Goal: Task Accomplishment & Management: Manage account settings

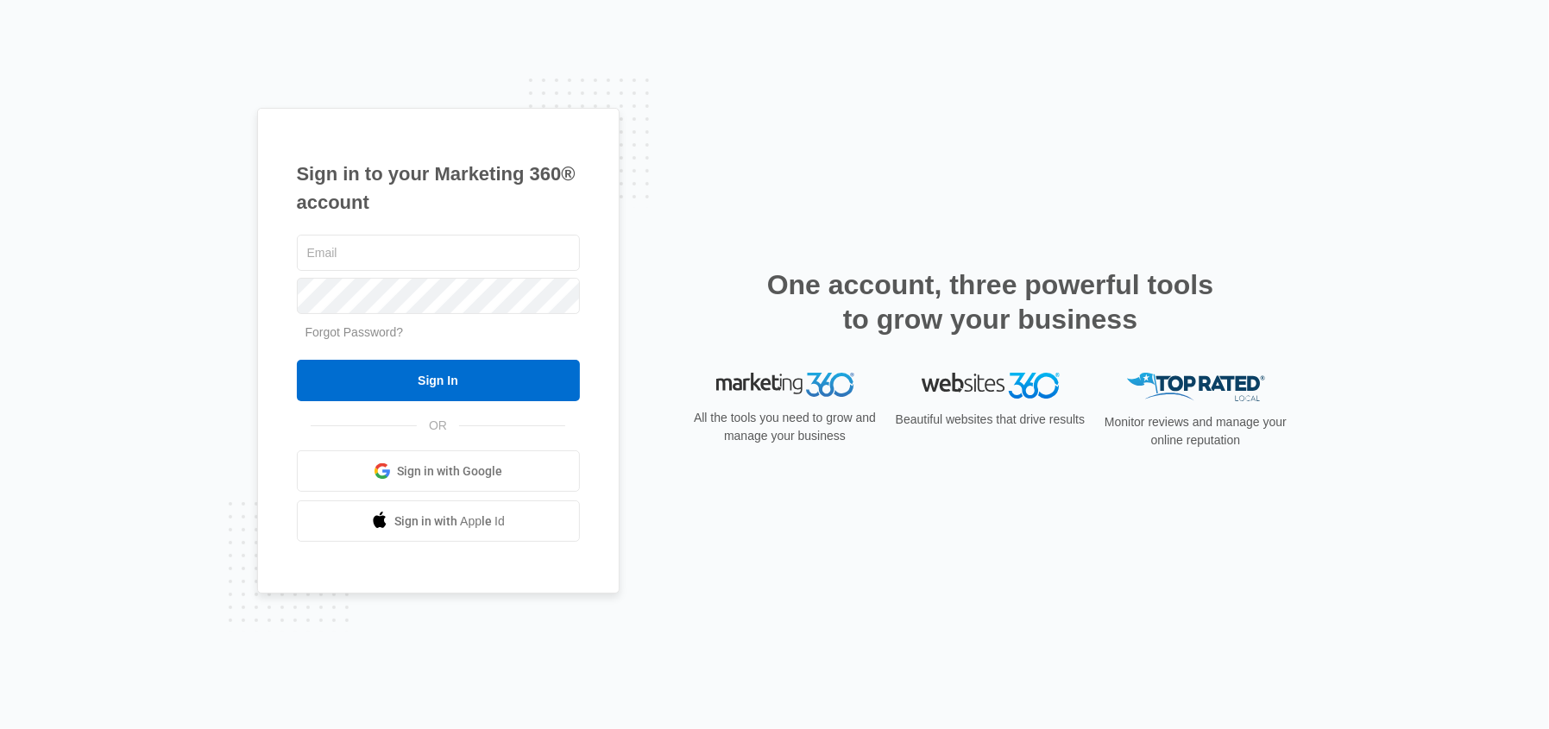
type input "[EMAIL_ADDRESS][DOMAIN_NAME]"
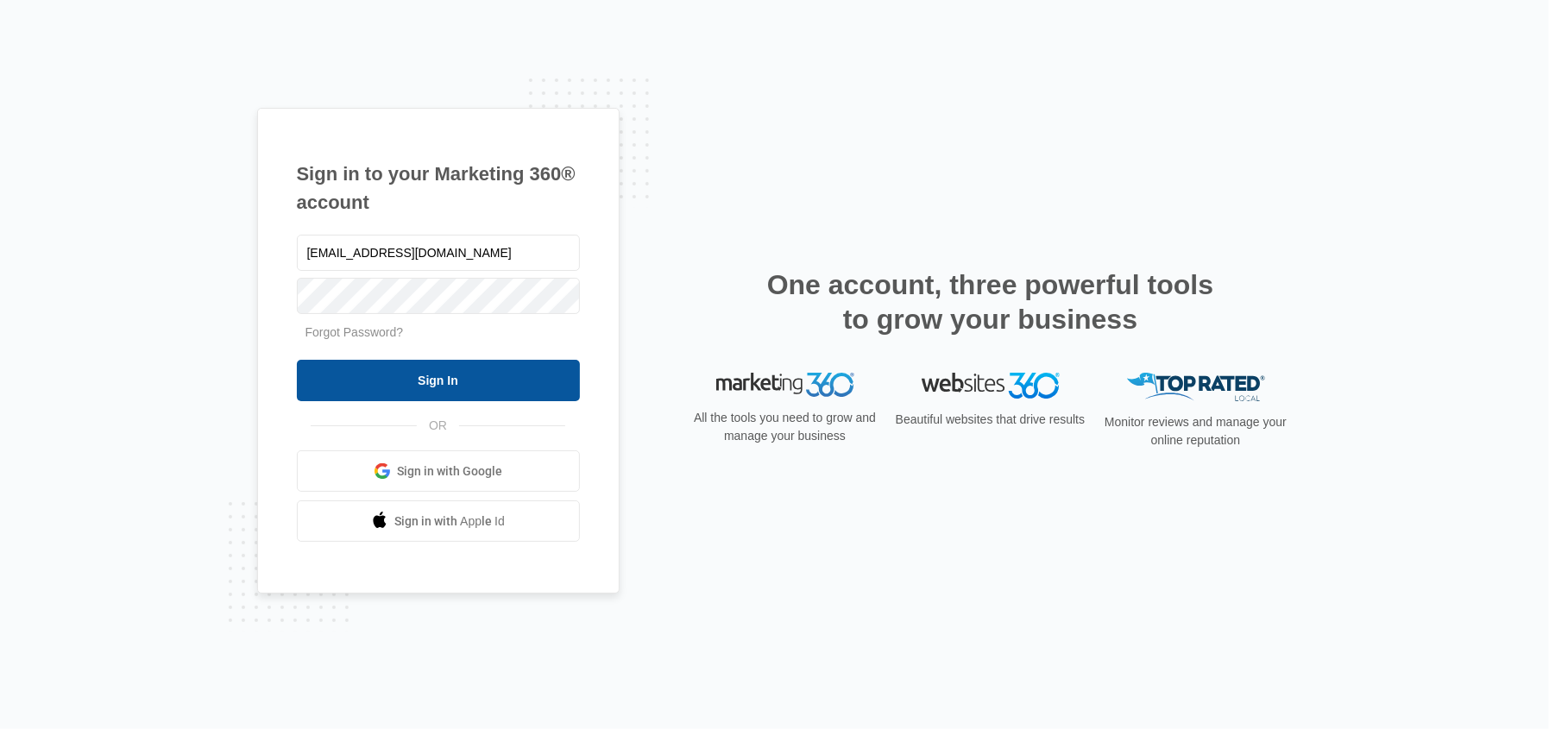
click at [407, 375] on input "Sign In" at bounding box center [438, 380] width 283 height 41
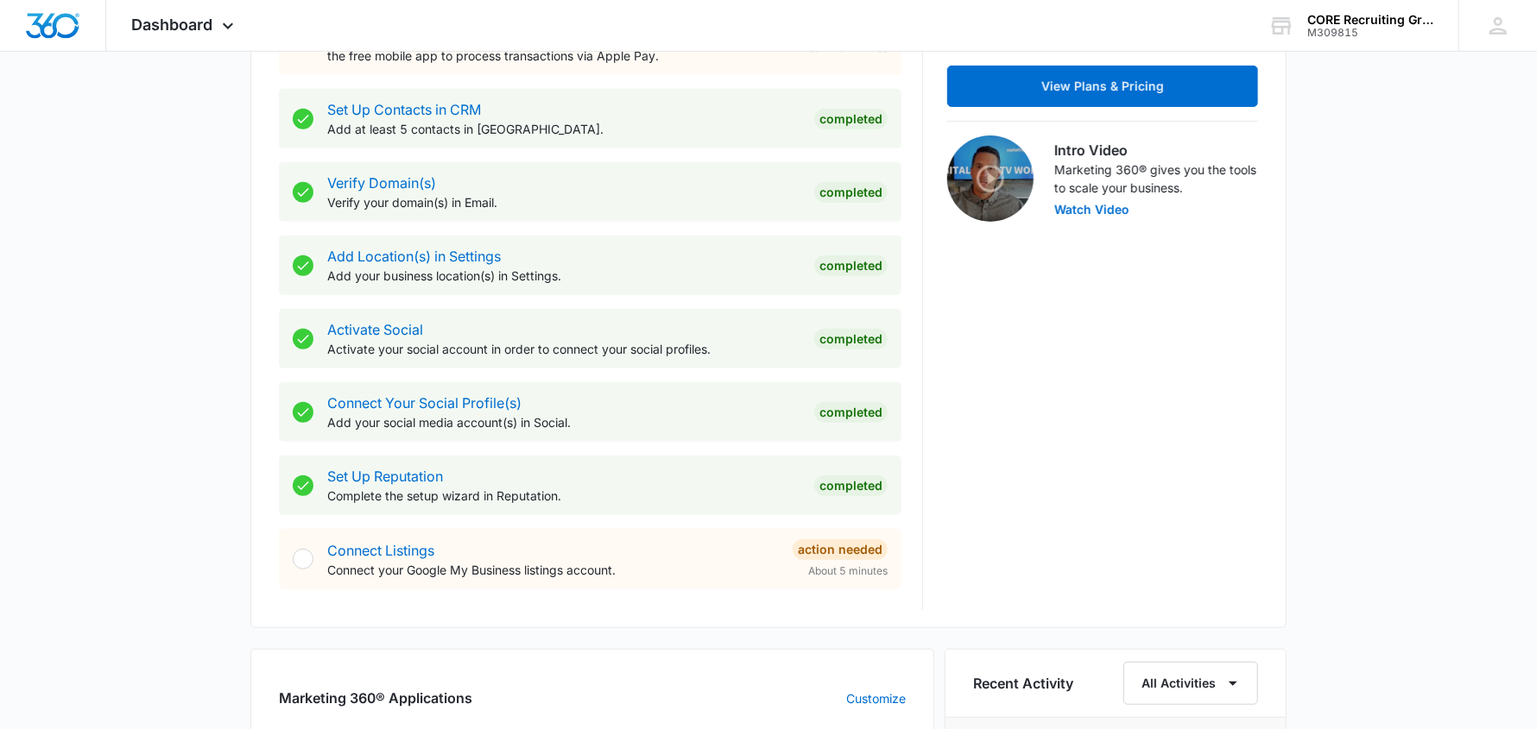
scroll to position [690, 0]
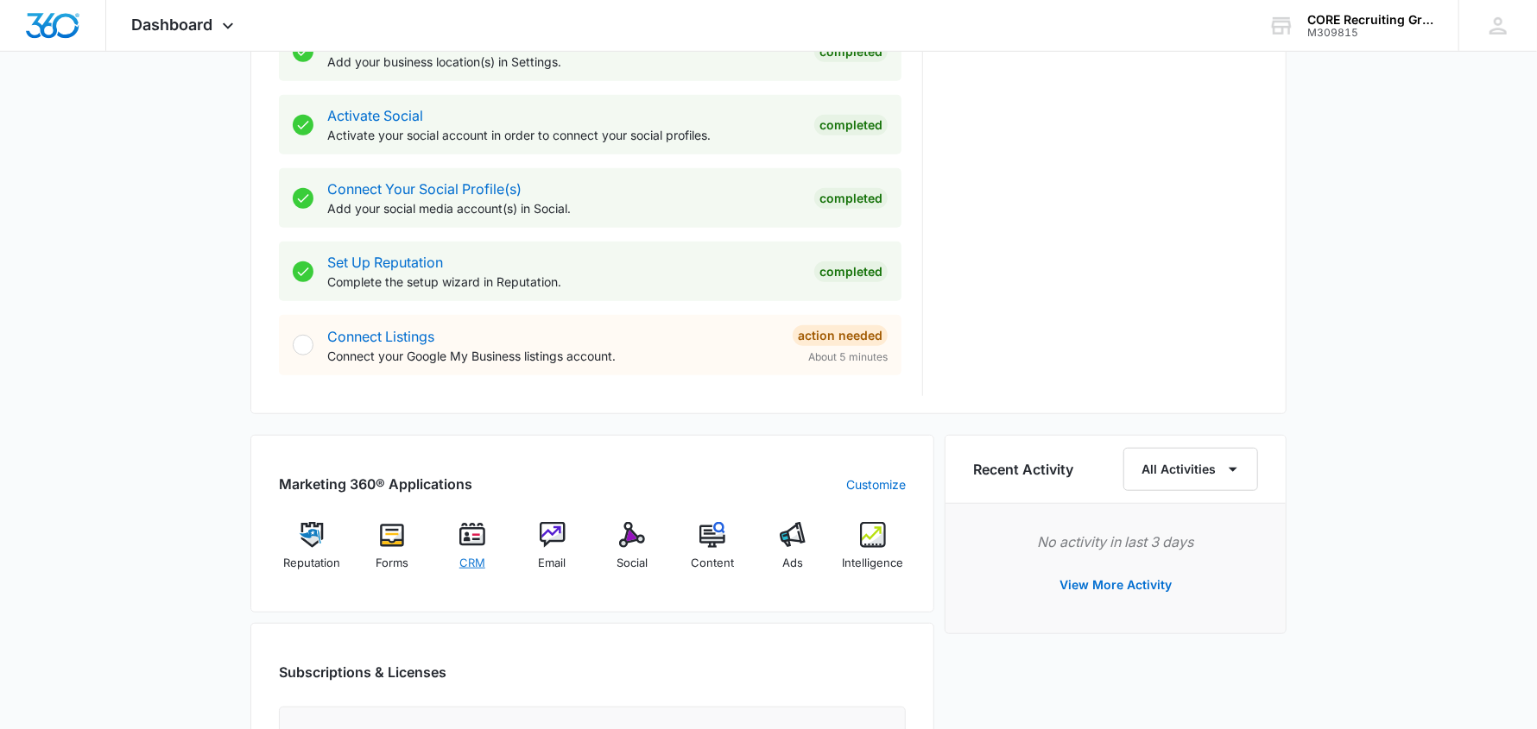
click at [474, 540] on img at bounding box center [472, 535] width 26 height 26
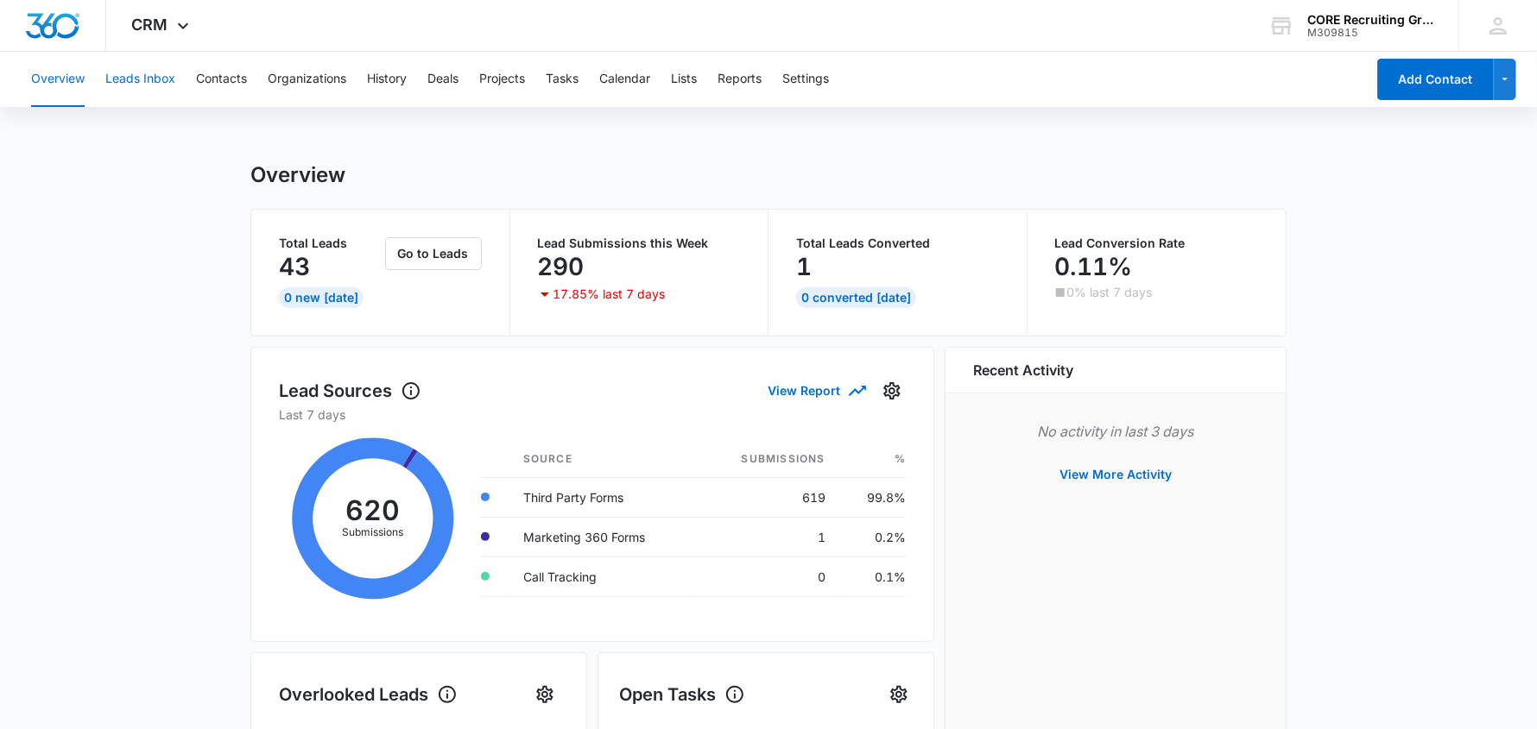
click at [135, 80] on button "Leads Inbox" at bounding box center [140, 79] width 70 height 55
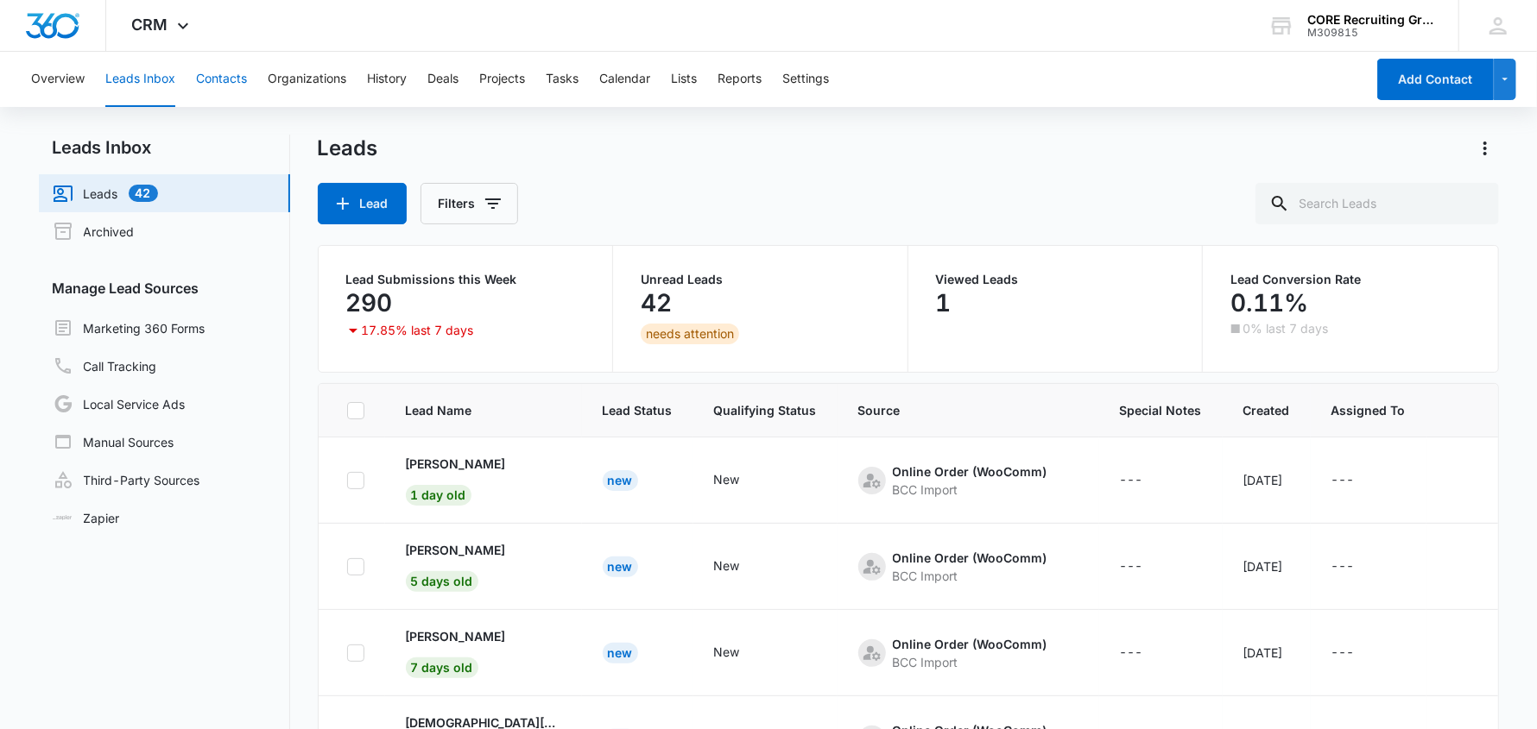
click at [220, 77] on button "Contacts" at bounding box center [221, 79] width 51 height 55
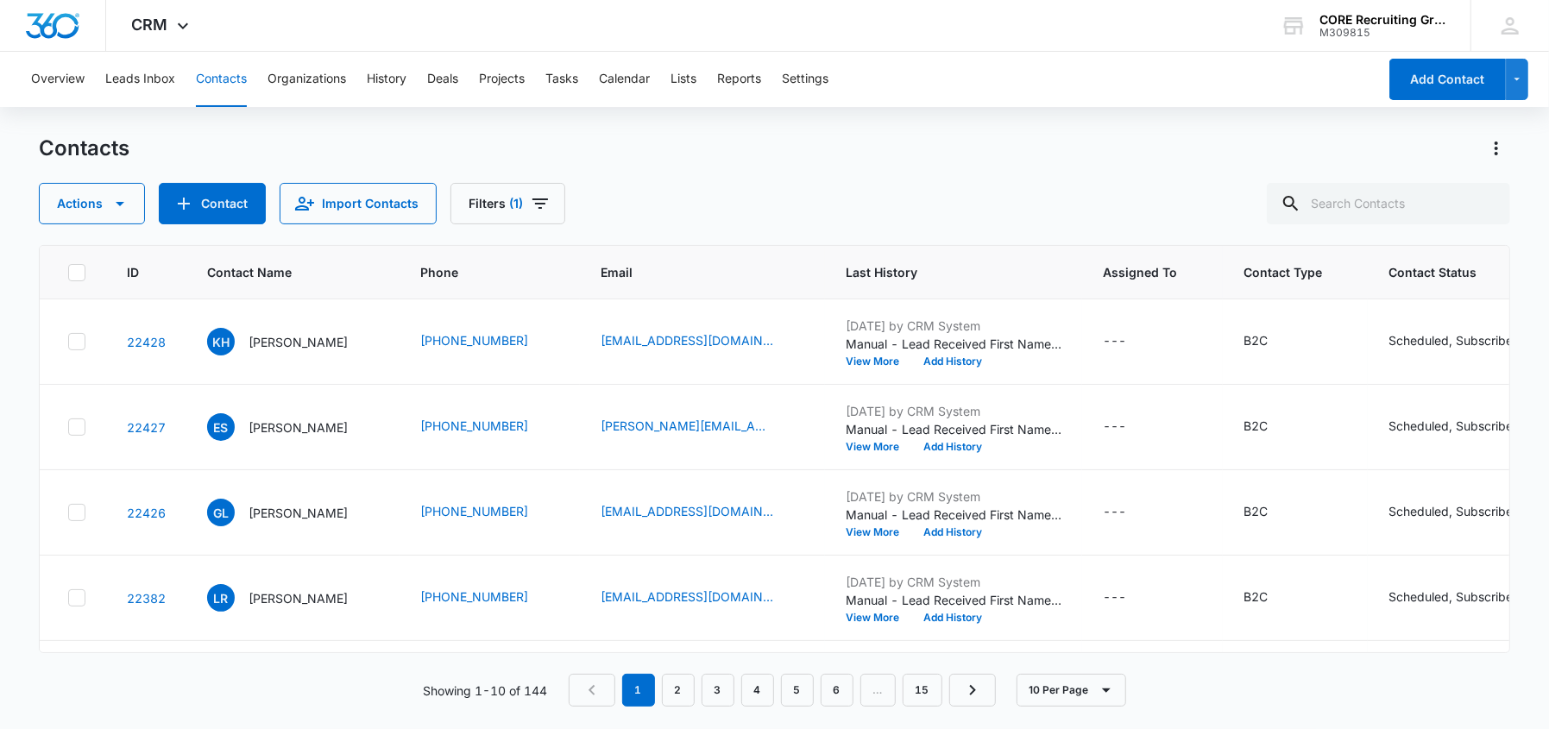
click at [73, 270] on icon at bounding box center [77, 273] width 16 height 16
click at [68, 272] on input "checkbox" at bounding box center [67, 272] width 1 height 1
click at [77, 269] on icon at bounding box center [77, 273] width 16 height 16
click at [68, 272] on input "checkbox" at bounding box center [67, 272] width 1 height 1
drag, startPoint x: 77, startPoint y: 334, endPoint x: 83, endPoint y: 387, distance: 53.0
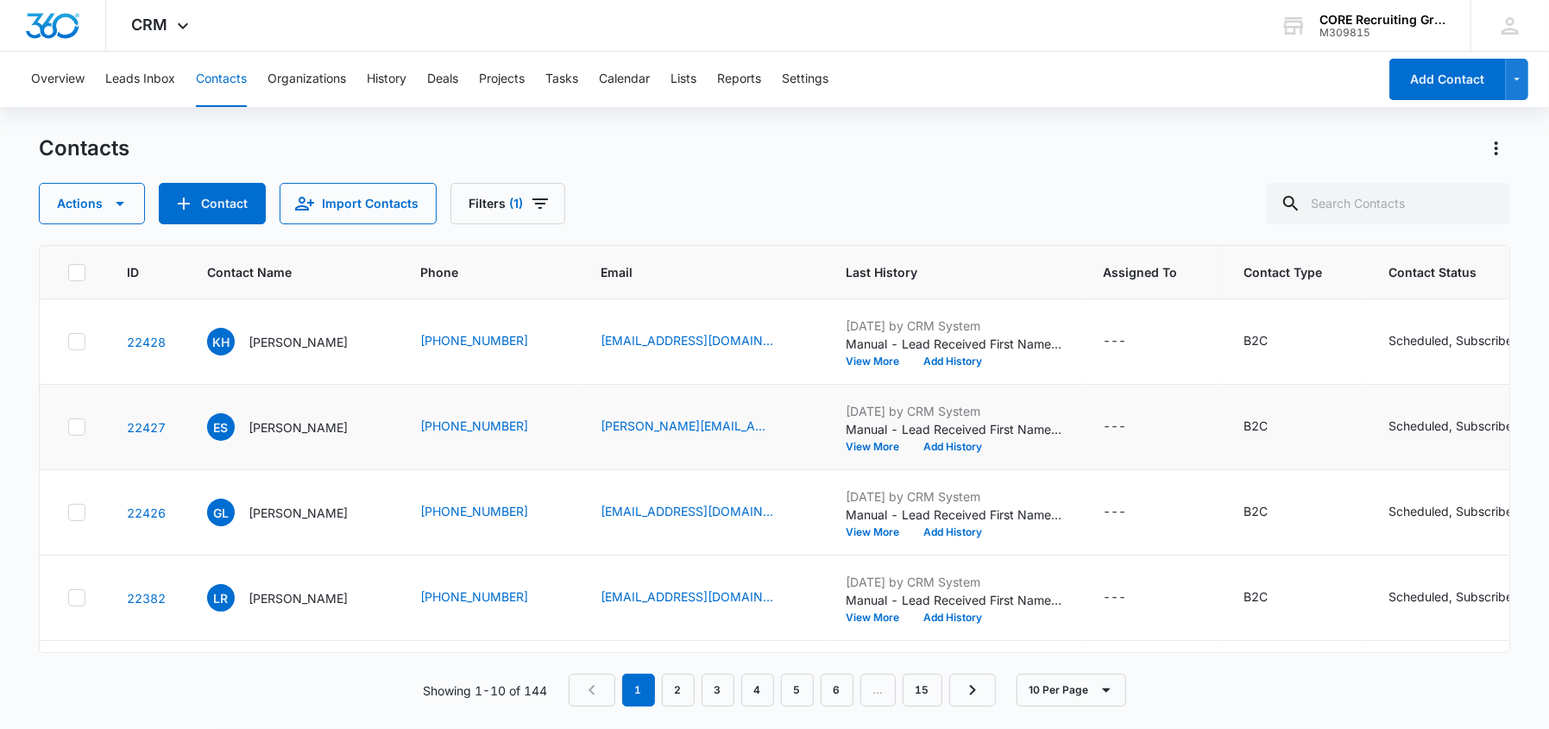
click at [76, 334] on icon at bounding box center [77, 342] width 16 height 16
click at [68, 342] on input "checkbox" at bounding box center [67, 342] width 1 height 1
drag, startPoint x: 78, startPoint y: 429, endPoint x: 77, endPoint y: 501, distance: 71.7
click at [77, 431] on icon at bounding box center [77, 428] width 16 height 16
click at [68, 428] on input "checkbox" at bounding box center [67, 427] width 1 height 1
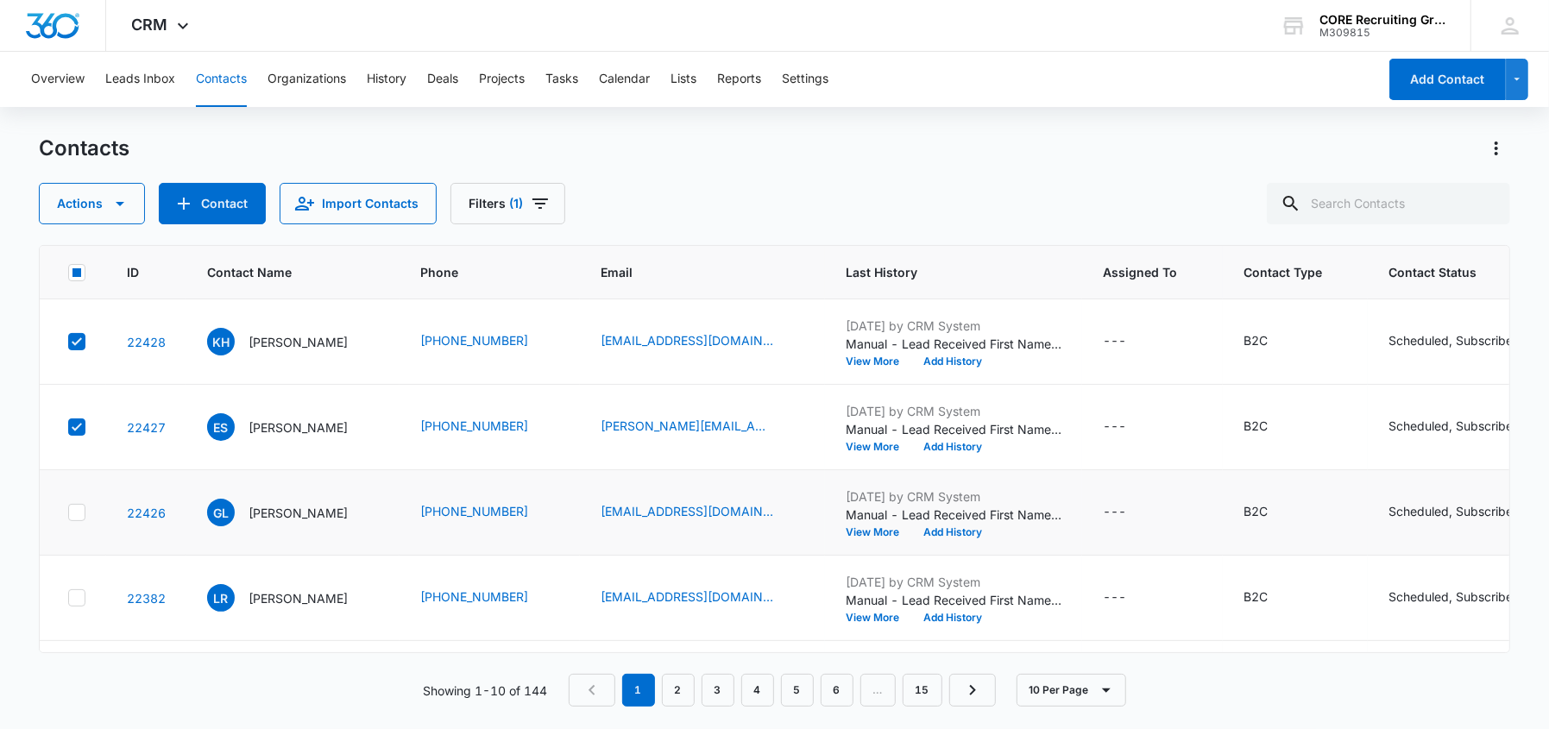
click at [73, 514] on icon at bounding box center [77, 513] width 16 height 16
click at [68, 514] on input "checkbox" at bounding box center [67, 513] width 1 height 1
click at [83, 517] on icon at bounding box center [77, 513] width 16 height 16
click at [68, 514] on input "checkbox" at bounding box center [67, 513] width 1 height 1
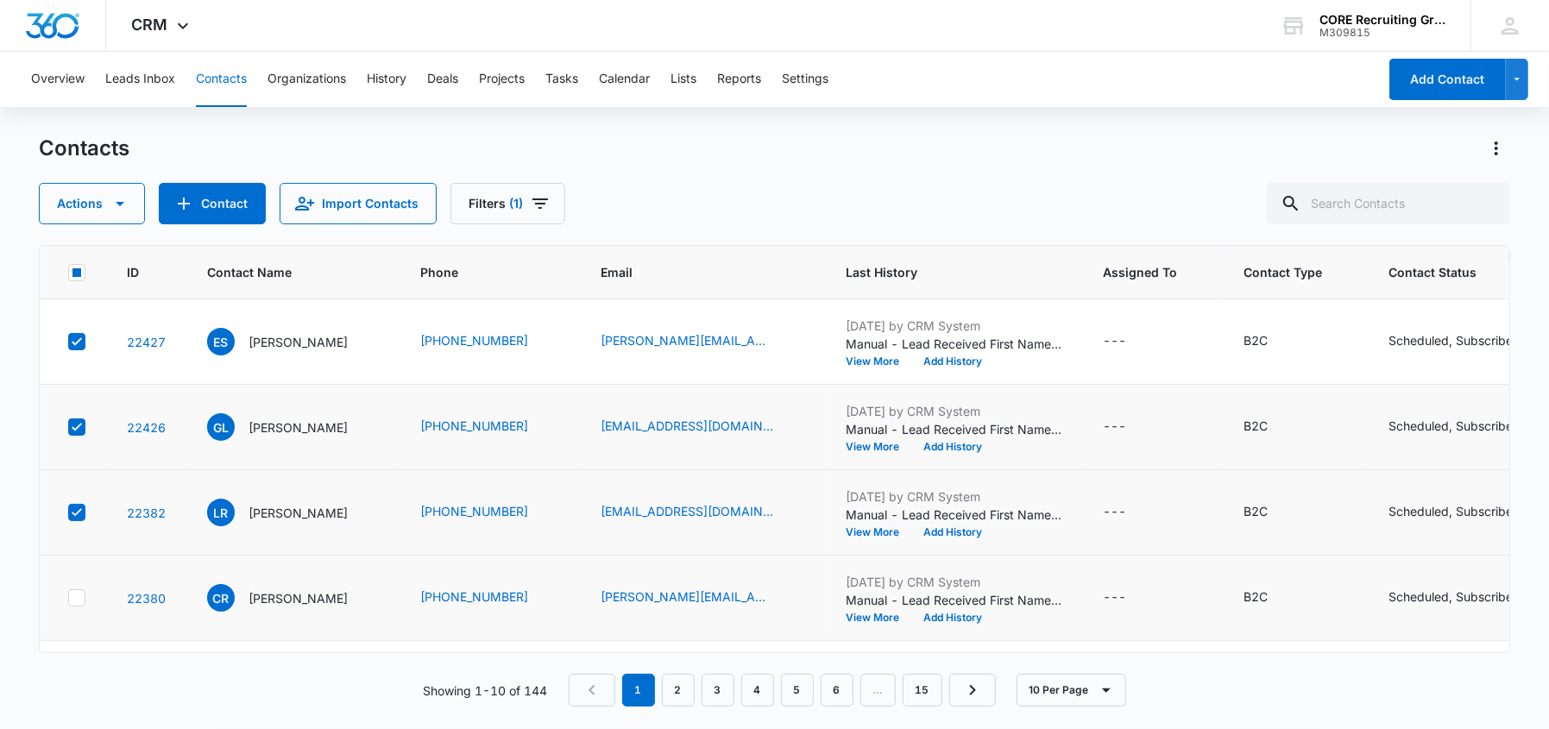
click at [75, 596] on icon at bounding box center [77, 598] width 16 height 16
click at [68, 598] on input "checkbox" at bounding box center [67, 598] width 1 height 1
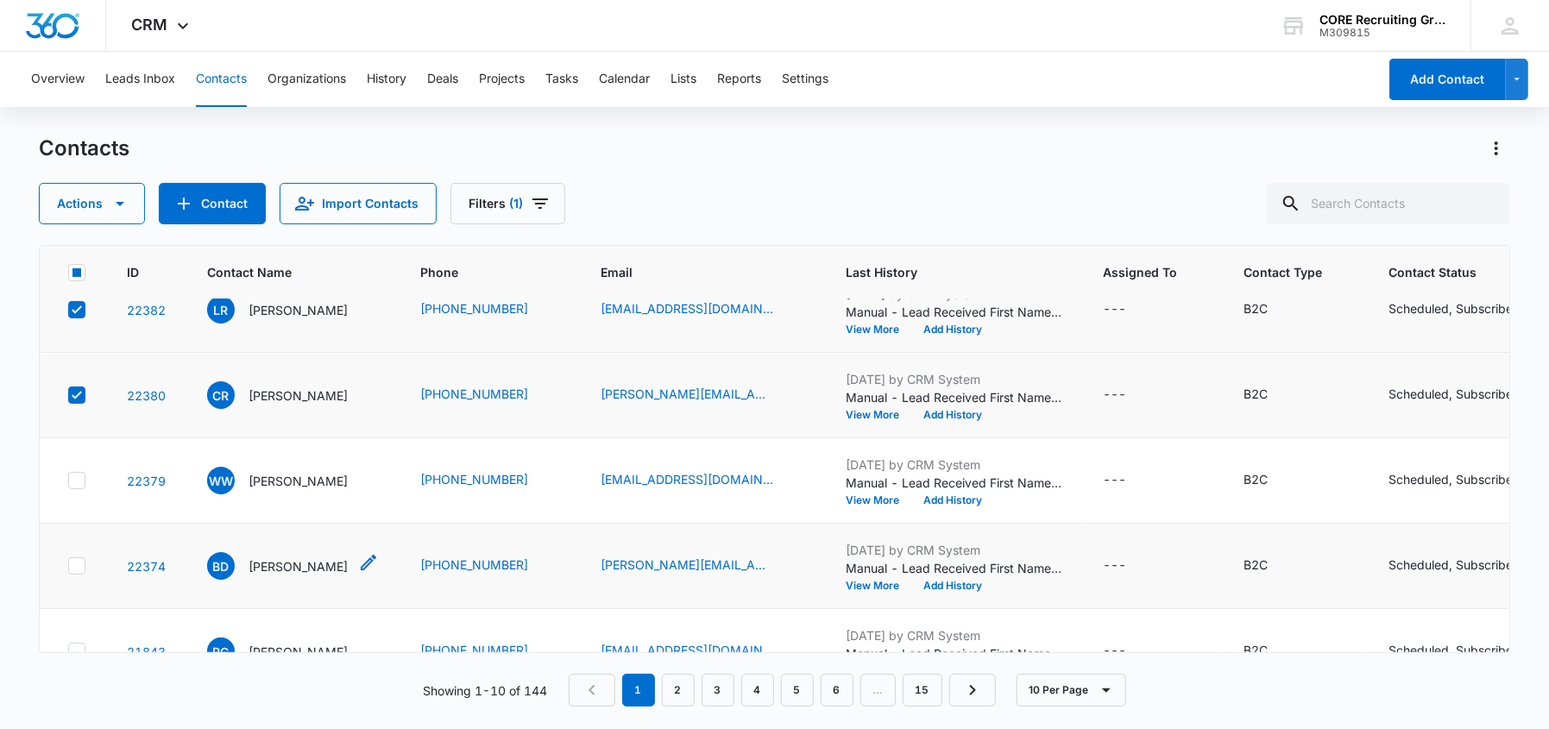
scroll to position [344, 0]
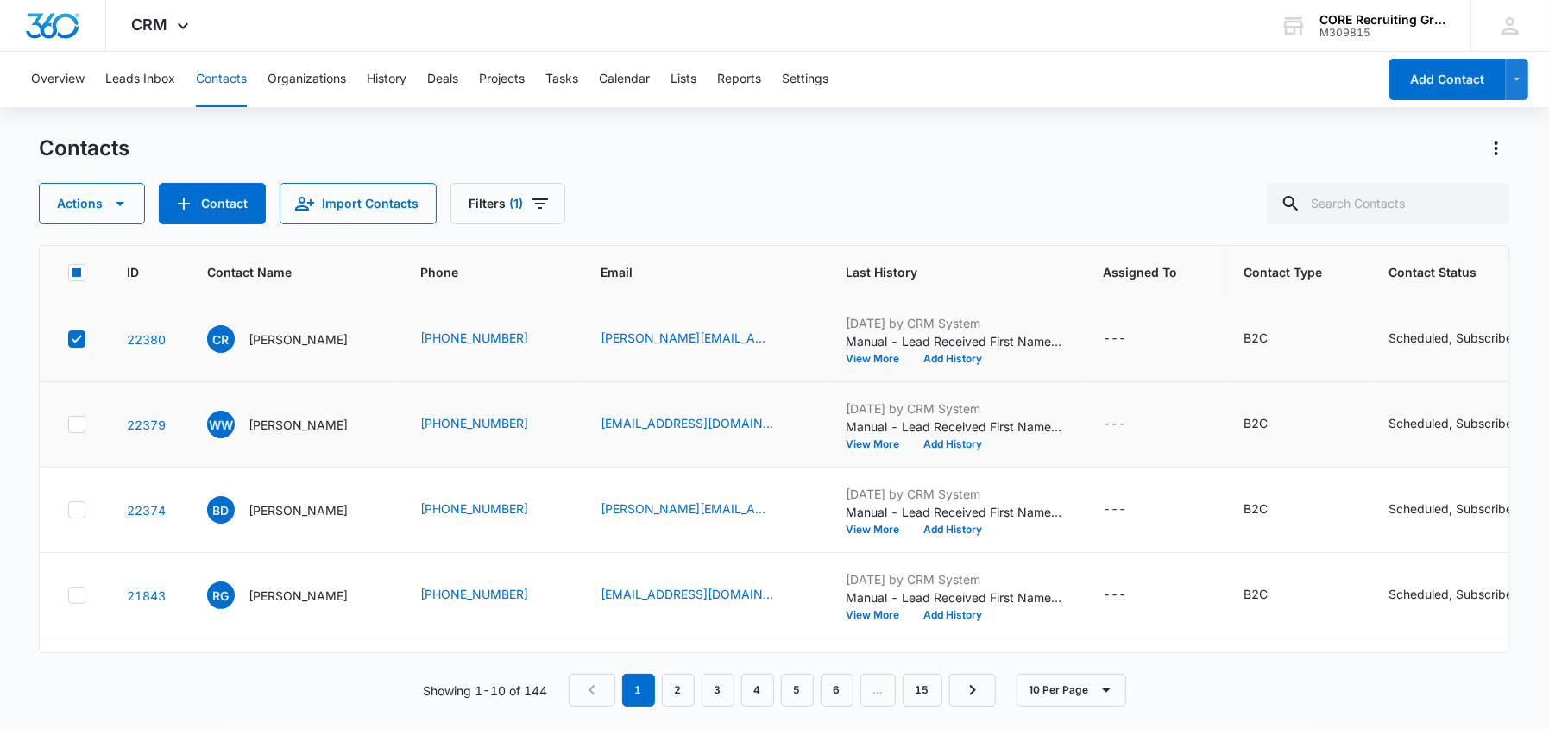
click at [67, 423] on label at bounding box center [76, 424] width 18 height 17
click at [67, 425] on input "checkbox" at bounding box center [67, 425] width 1 height 1
click at [68, 504] on div at bounding box center [76, 510] width 17 height 17
click at [67, 510] on input "checkbox" at bounding box center [67, 510] width 1 height 1
drag, startPoint x: 79, startPoint y: 597, endPoint x: 134, endPoint y: 577, distance: 59.0
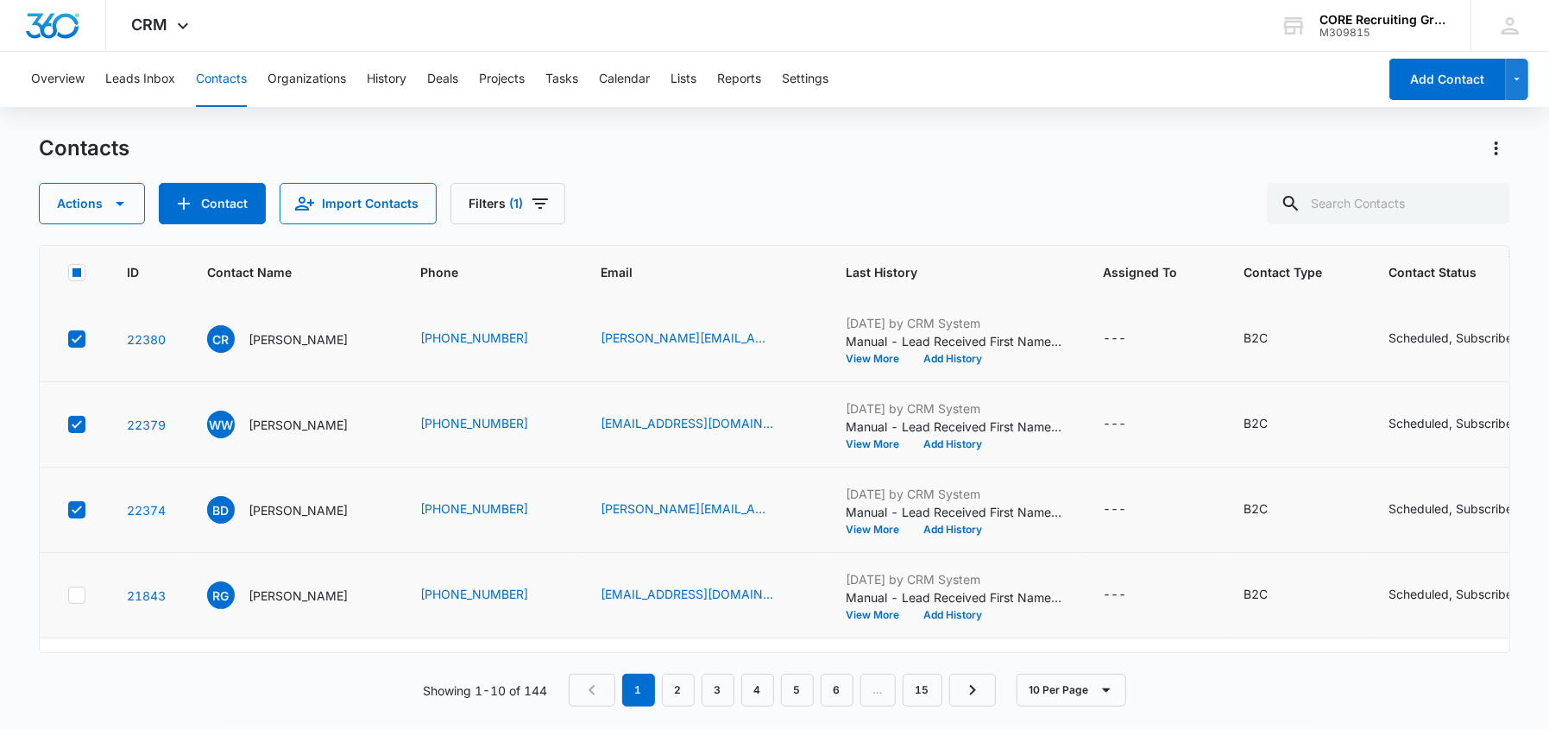
click at [79, 596] on icon at bounding box center [77, 596] width 16 height 16
click at [68, 596] on input "checkbox" at bounding box center [67, 596] width 1 height 1
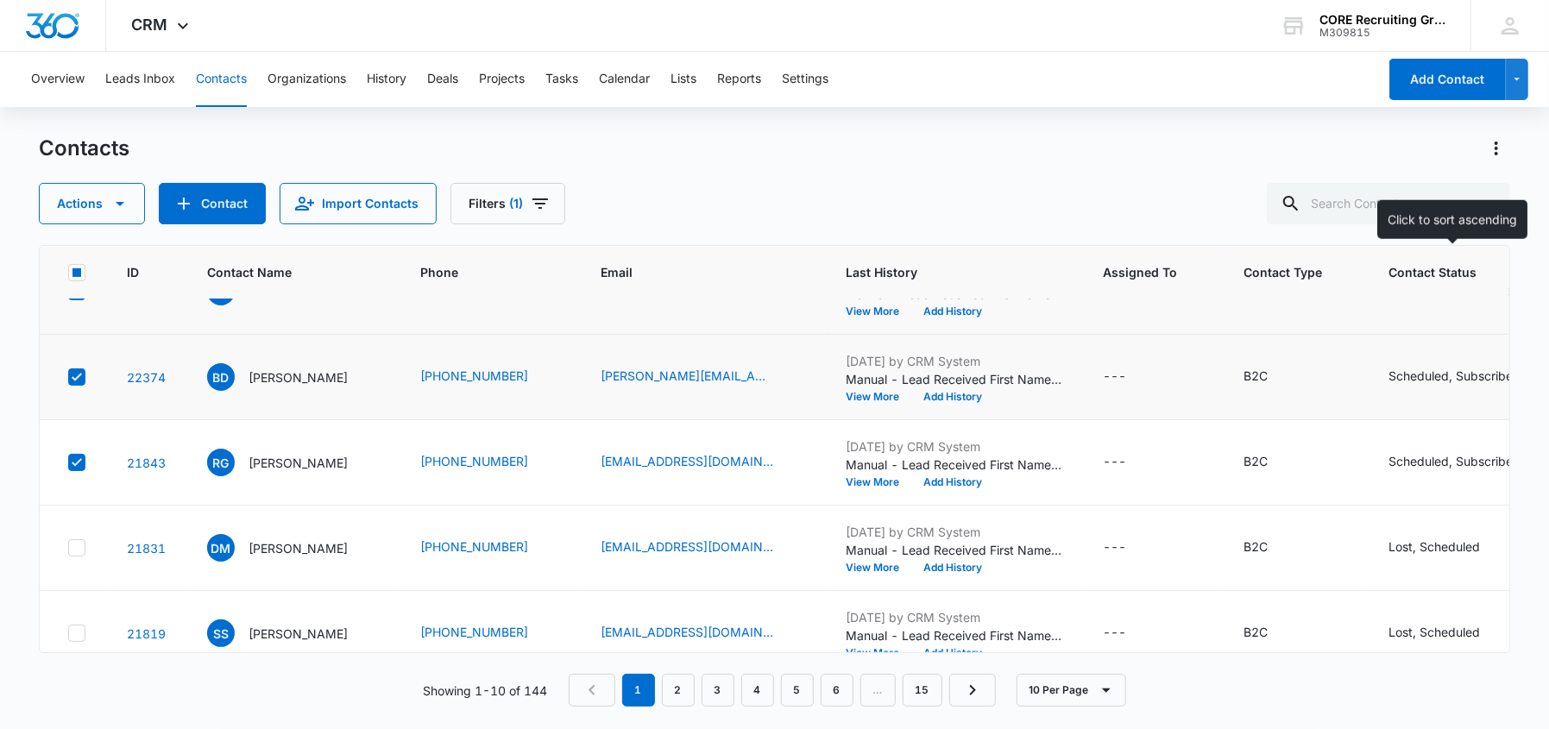
scroll to position [426, 0]
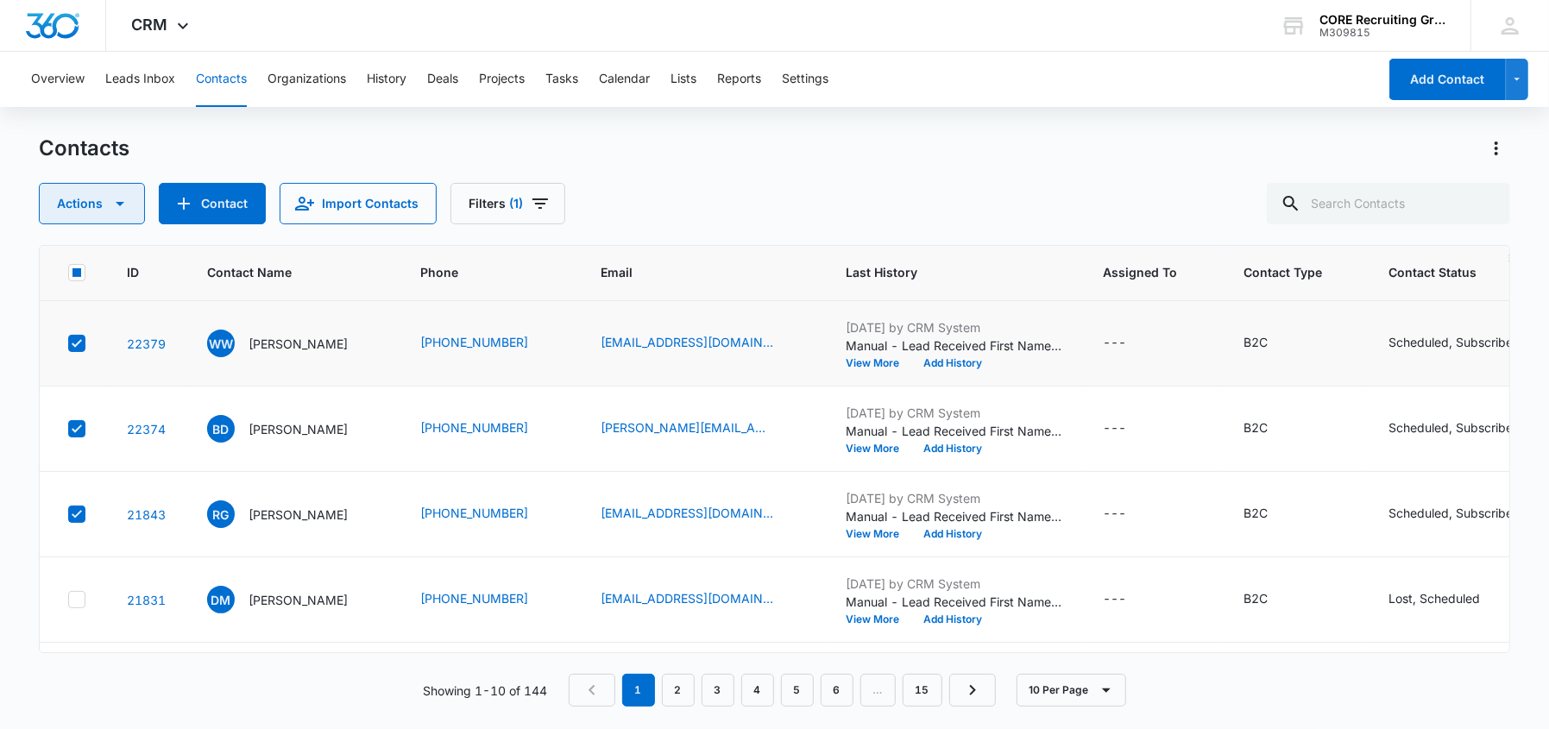
click at [114, 205] on icon "button" at bounding box center [120, 203] width 21 height 21
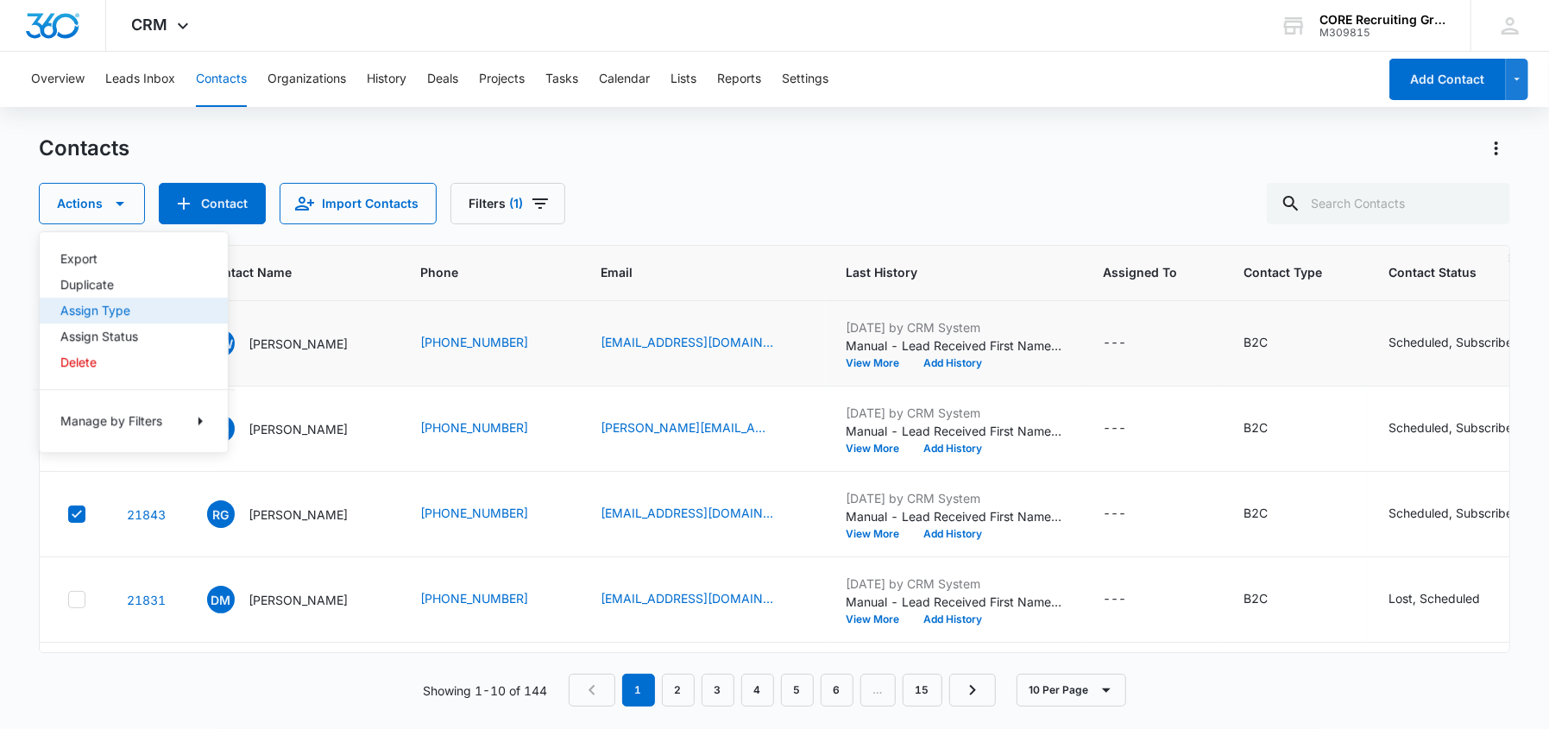
click at [101, 314] on div "Assign Type" at bounding box center [123, 311] width 126 height 12
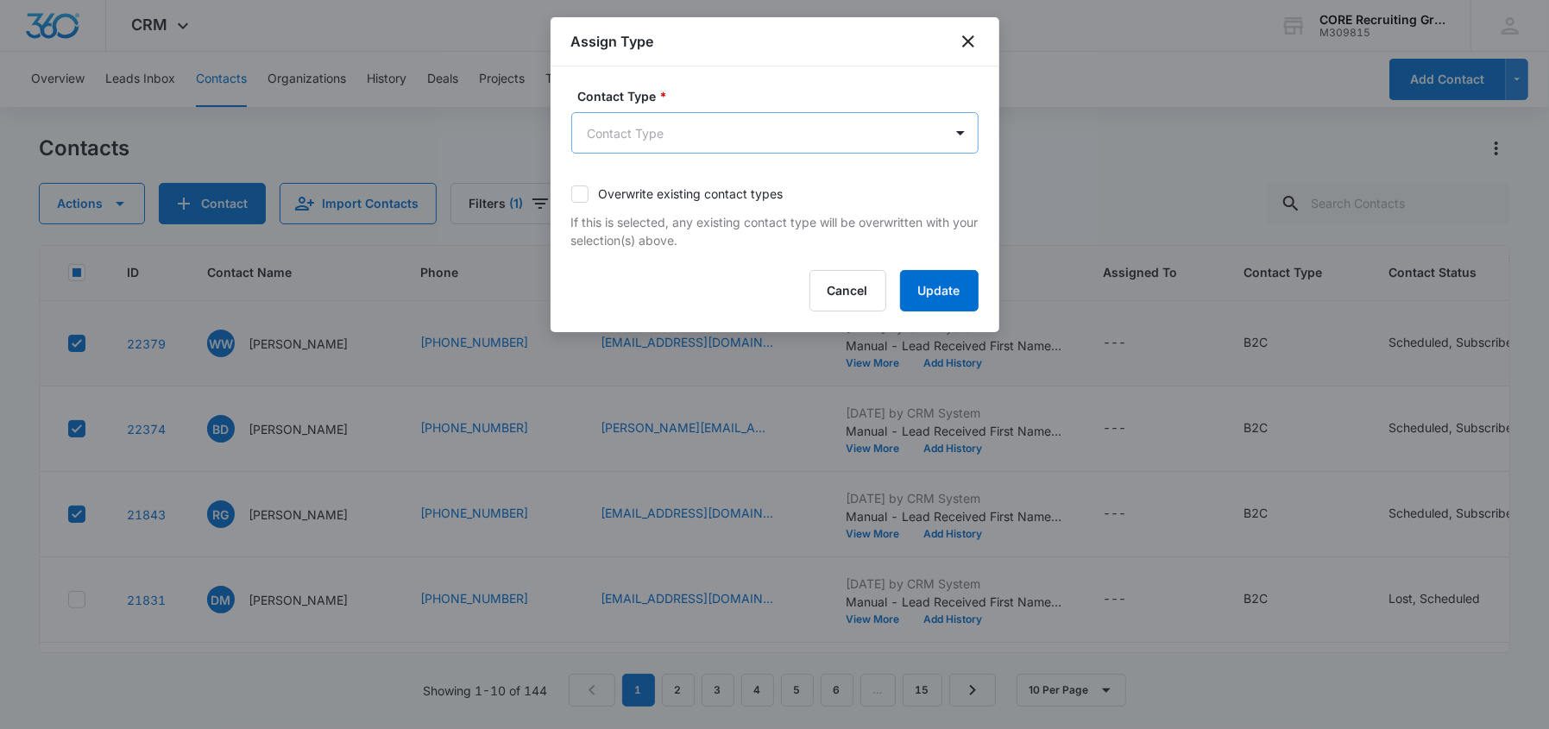
click at [685, 136] on body "CRM Apps Reputation Forms CRM Email Social Content Ads Intelligence Files Brand…" at bounding box center [774, 364] width 1549 height 729
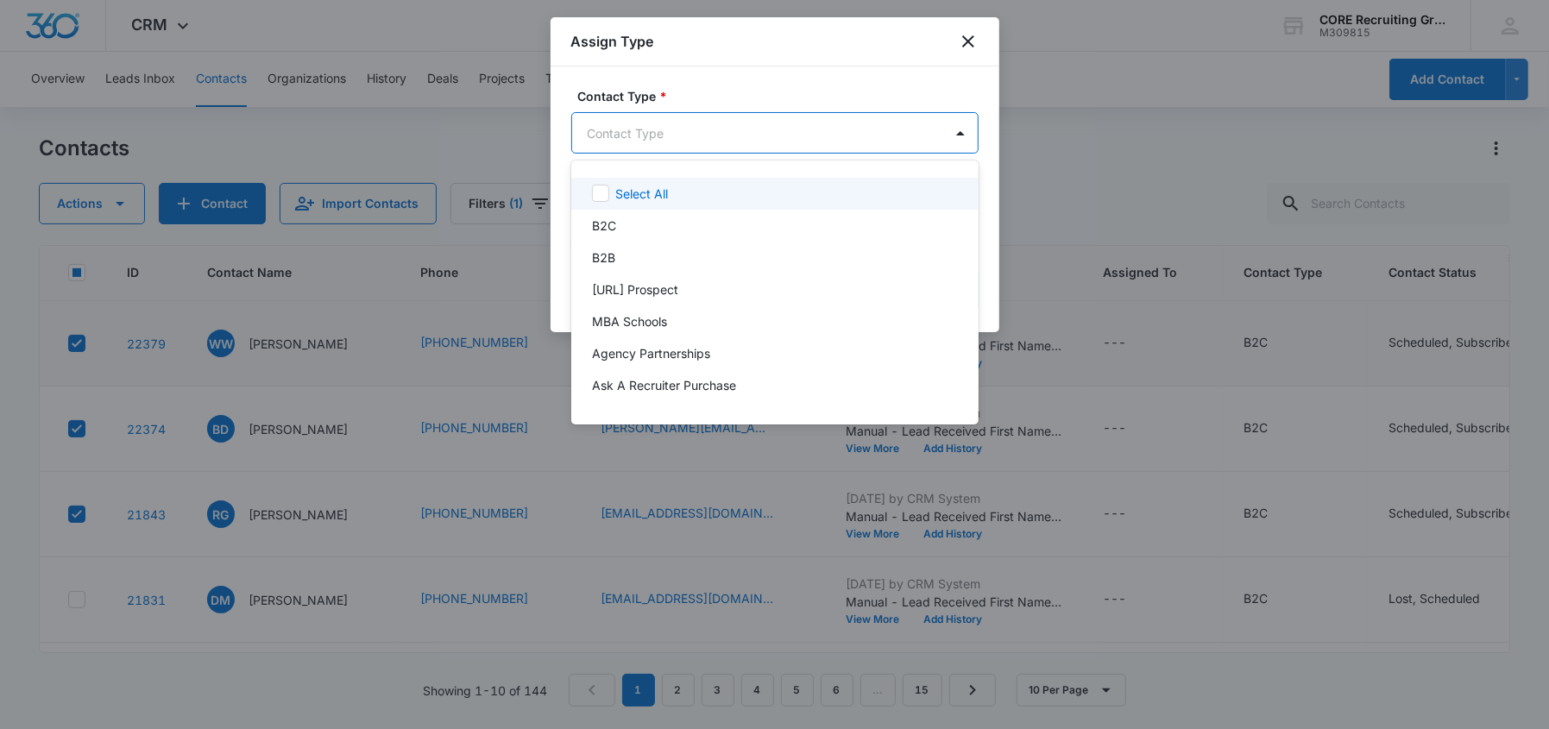
click at [661, 124] on div at bounding box center [774, 364] width 1549 height 729
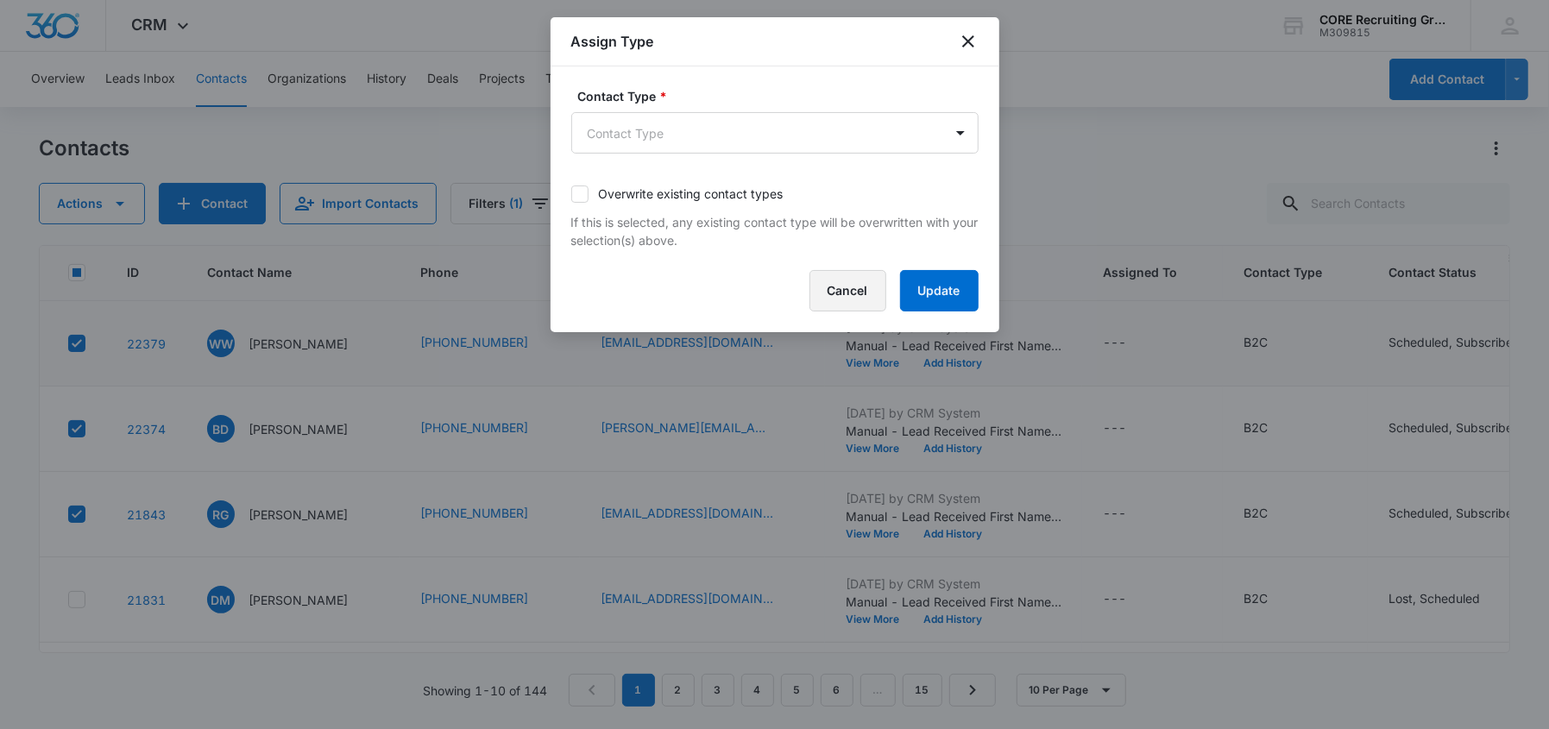
click at [840, 284] on button "Cancel" at bounding box center [848, 290] width 77 height 41
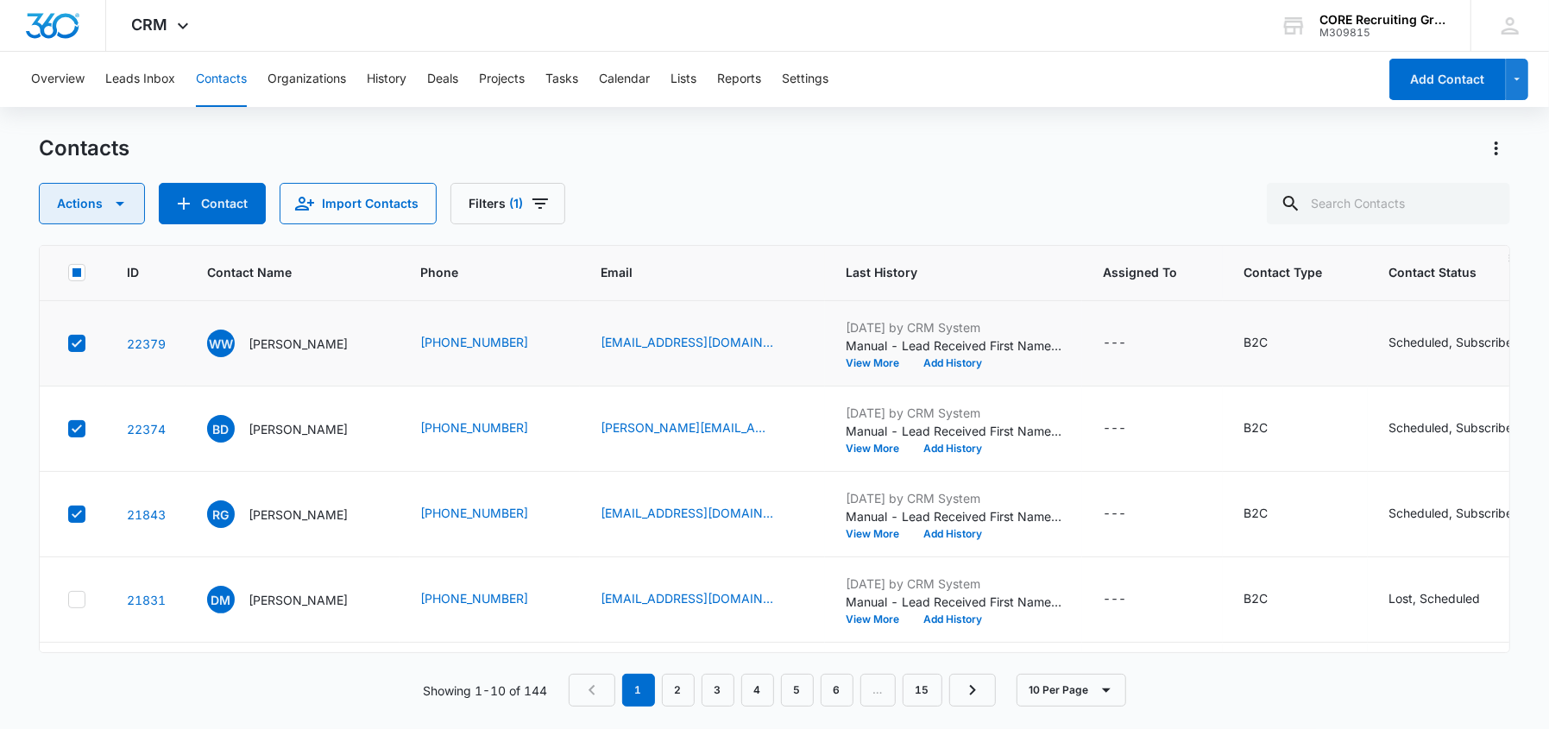
click at [110, 198] on icon "button" at bounding box center [120, 203] width 21 height 21
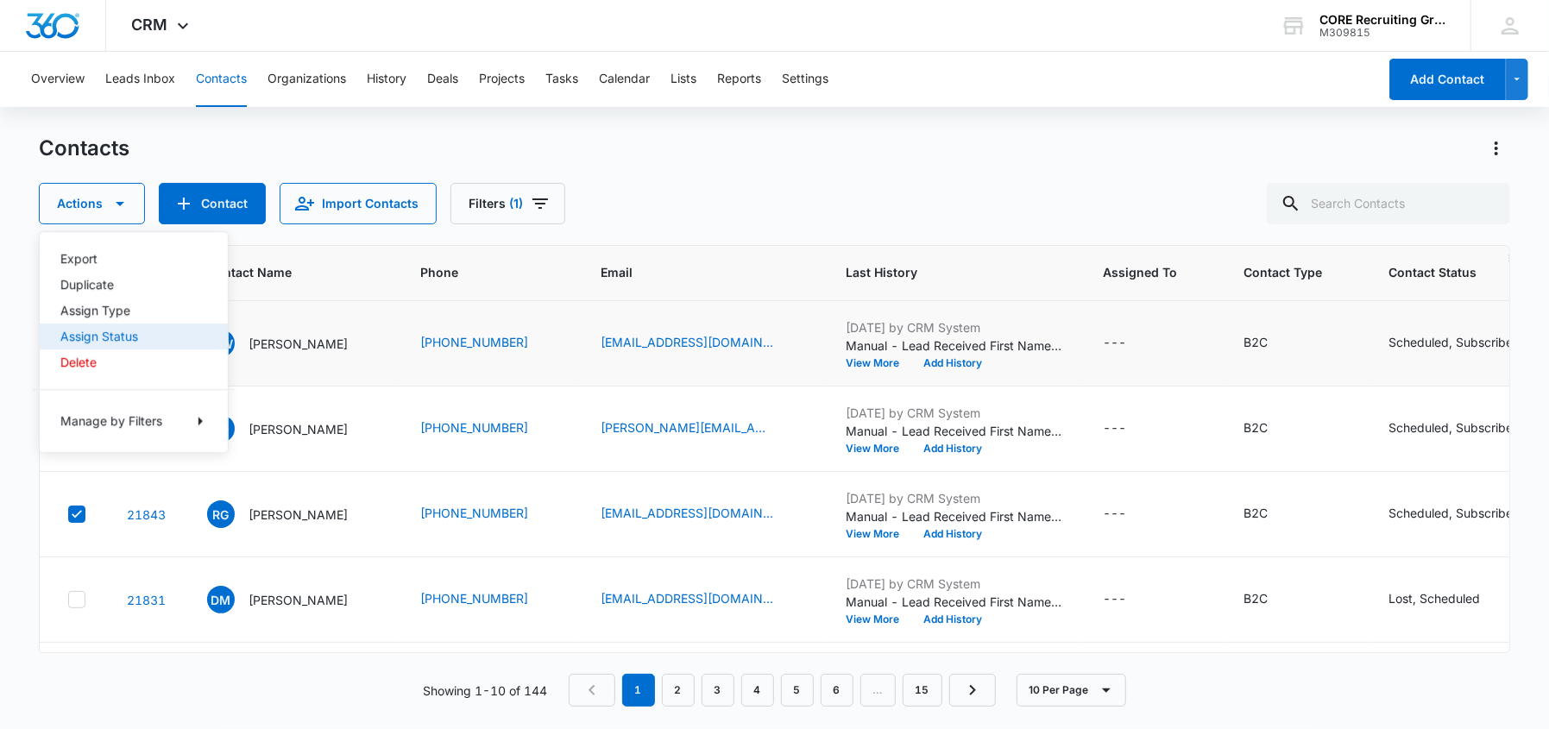
click at [106, 337] on div "Assign Status" at bounding box center [123, 337] width 126 height 12
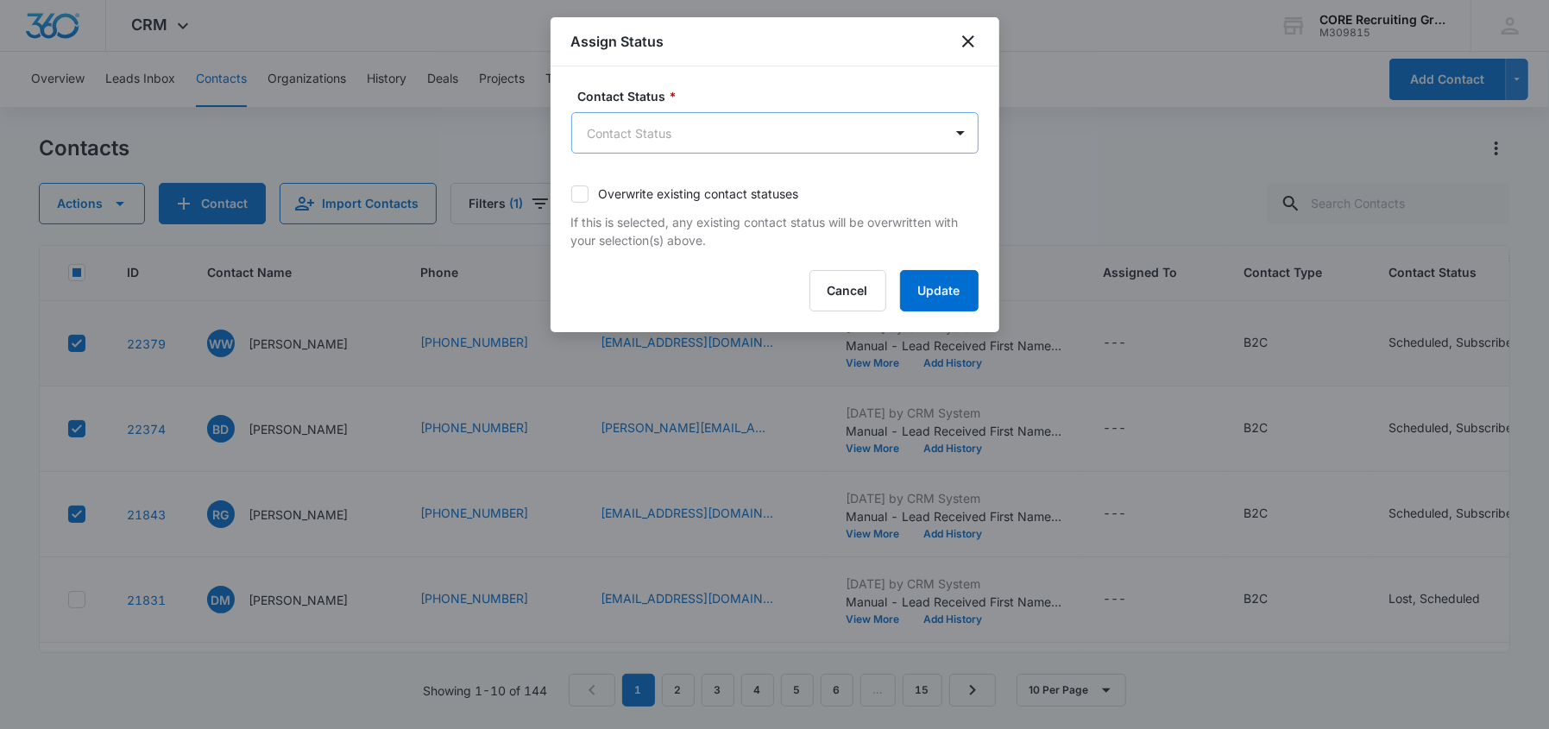
click at [678, 131] on body "CRM Apps Reputation Forms CRM Email Social Content Ads Intelligence Files Brand…" at bounding box center [774, 364] width 1549 height 729
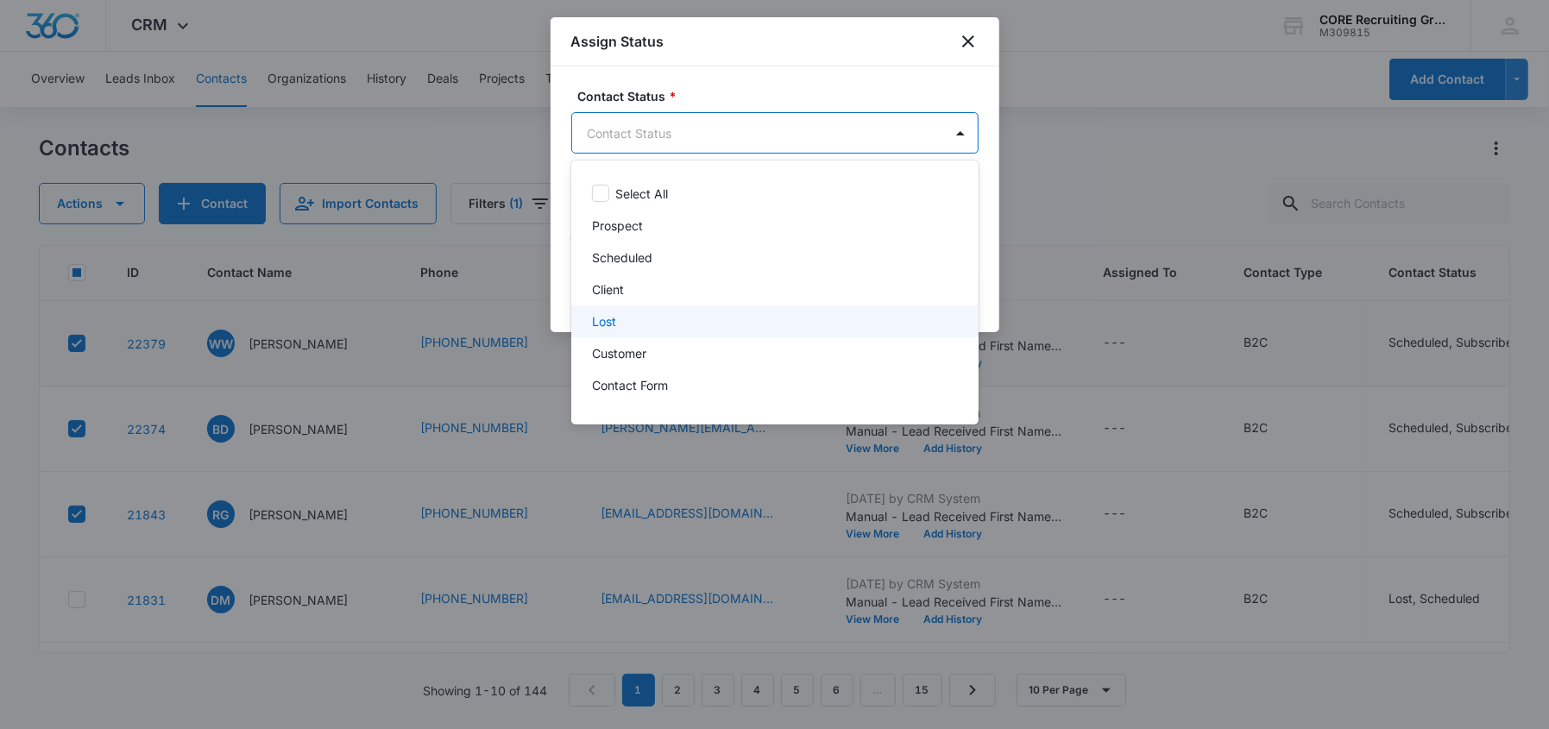
click at [621, 323] on div "Lost" at bounding box center [773, 321] width 363 height 18
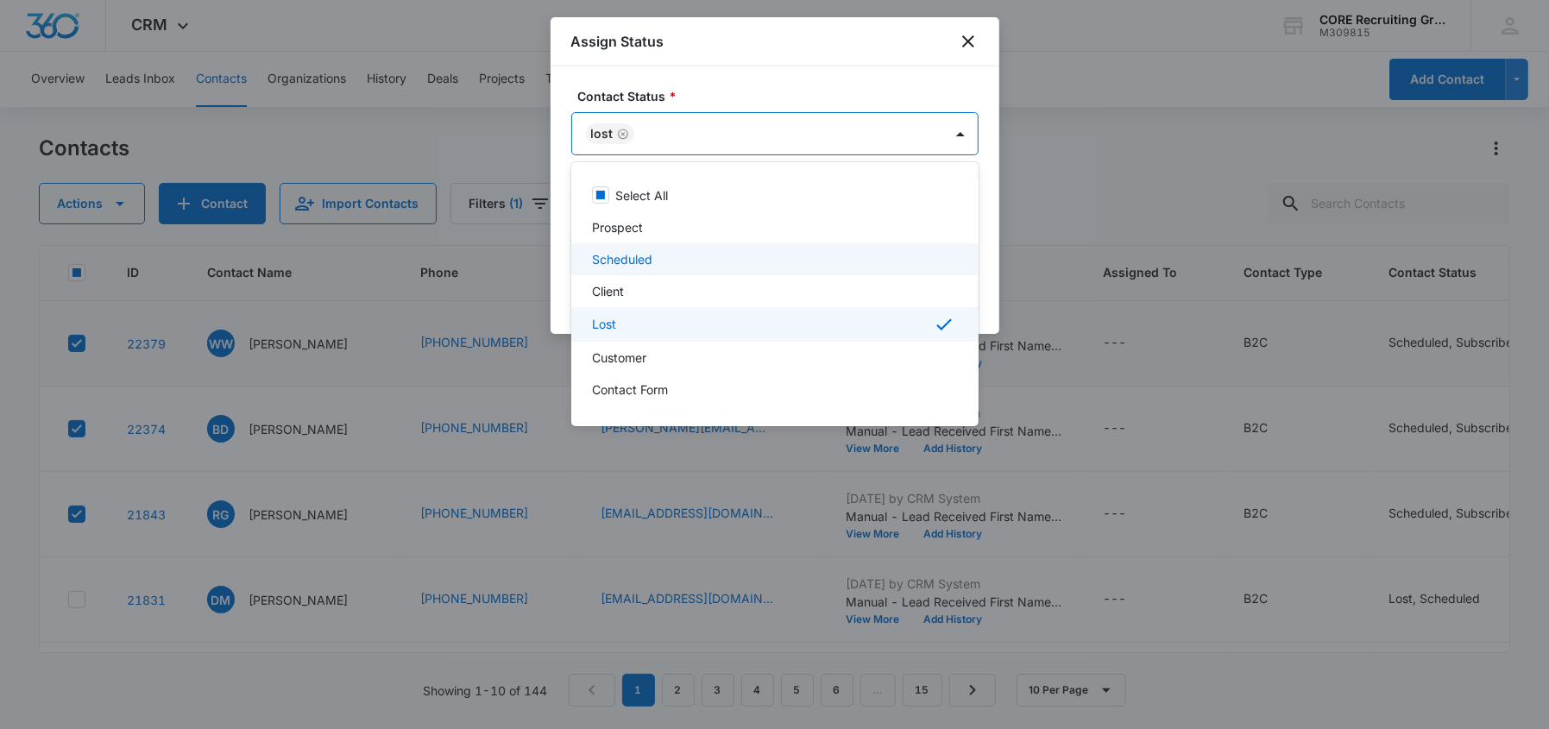
scroll to position [28, 0]
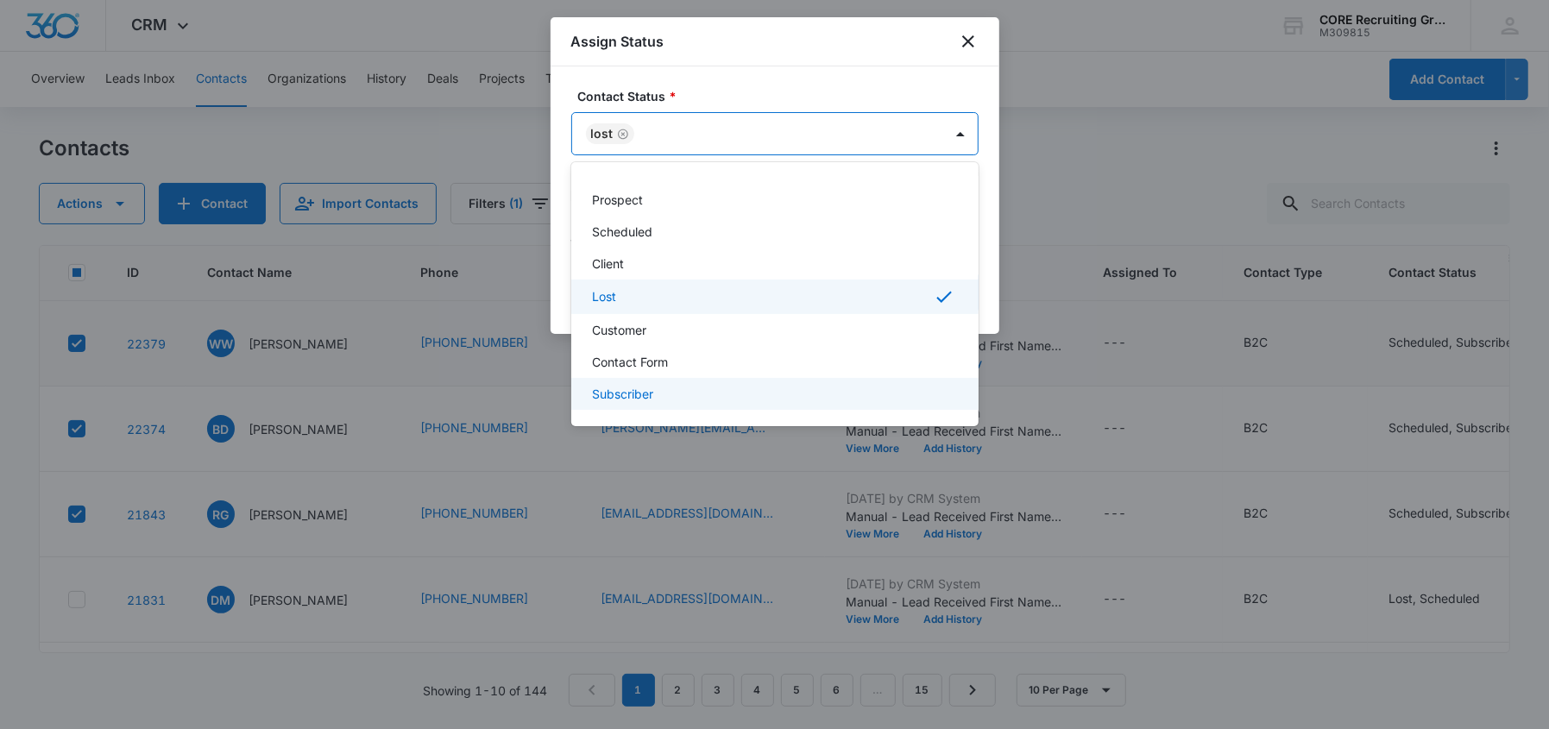
click at [648, 388] on p "Subscriber" at bounding box center [622, 394] width 61 height 18
click at [819, 134] on div at bounding box center [774, 364] width 1549 height 729
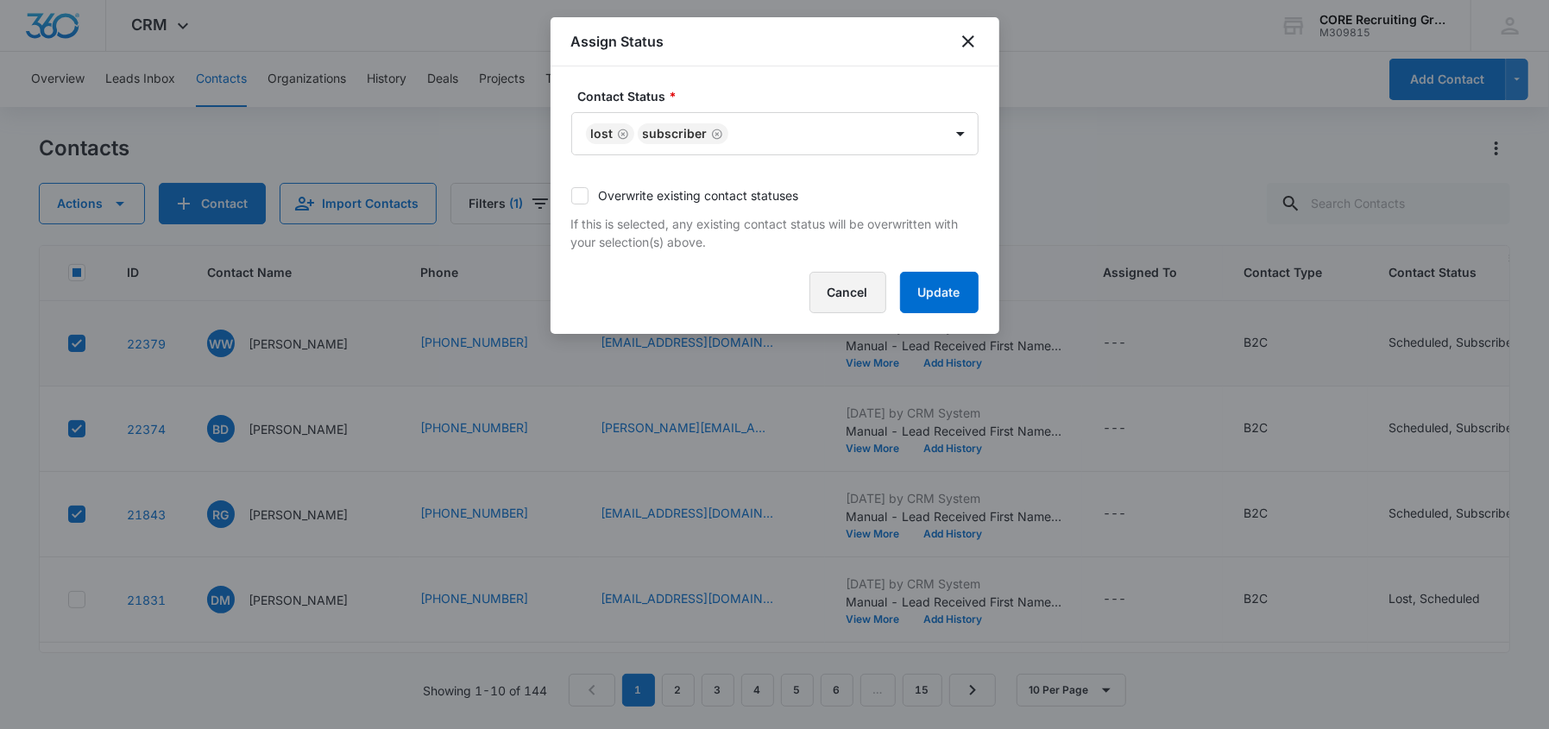
drag, startPoint x: 580, startPoint y: 198, endPoint x: 841, endPoint y: 300, distance: 280.2
click at [591, 198] on label "Overwrite existing contact statuses" at bounding box center [774, 195] width 407 height 18
click at [571, 196] on input "Overwrite existing contact statuses" at bounding box center [571, 196] width 0 height 0
click at [942, 289] on button "Update" at bounding box center [939, 292] width 79 height 41
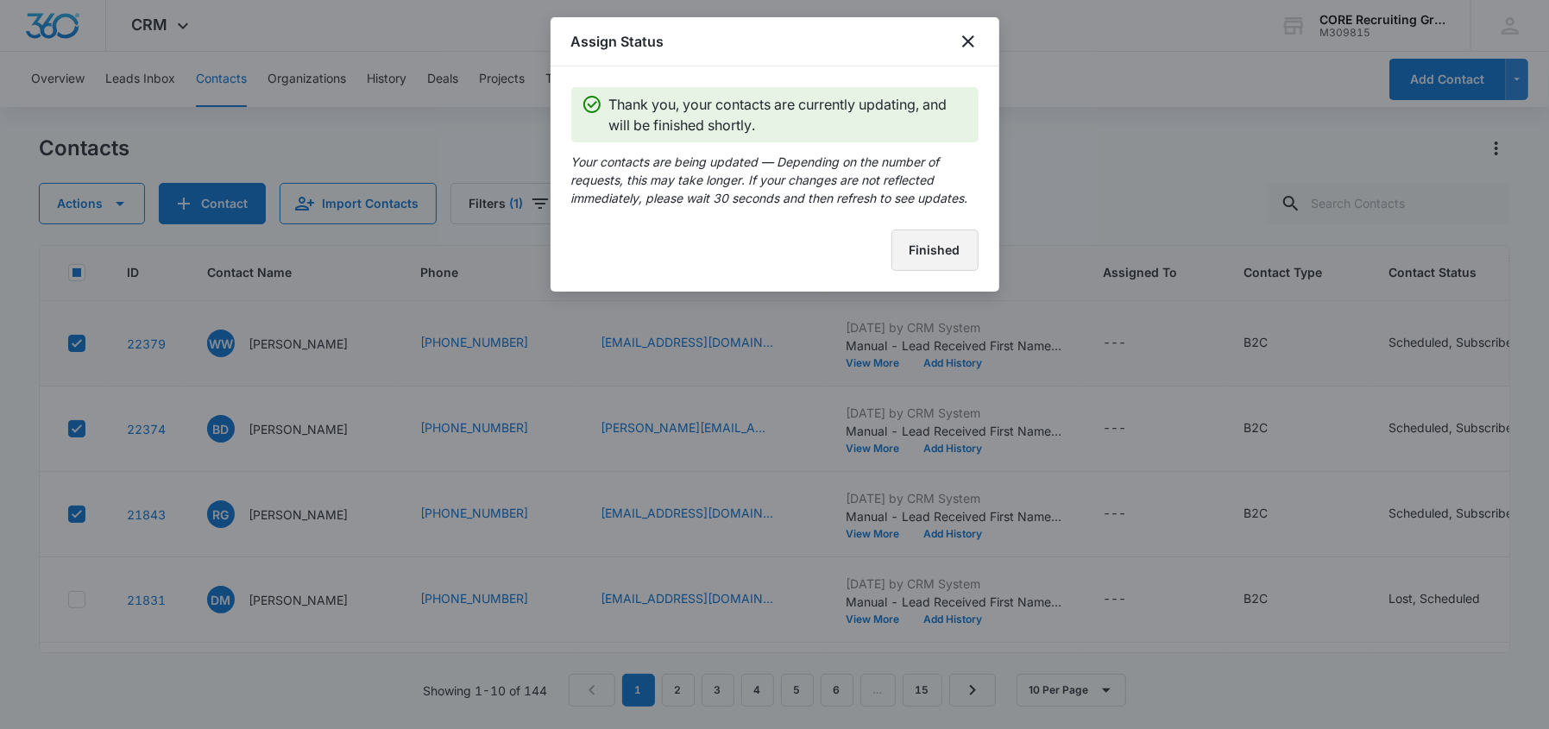
click at [943, 262] on button "Finished" at bounding box center [935, 250] width 87 height 41
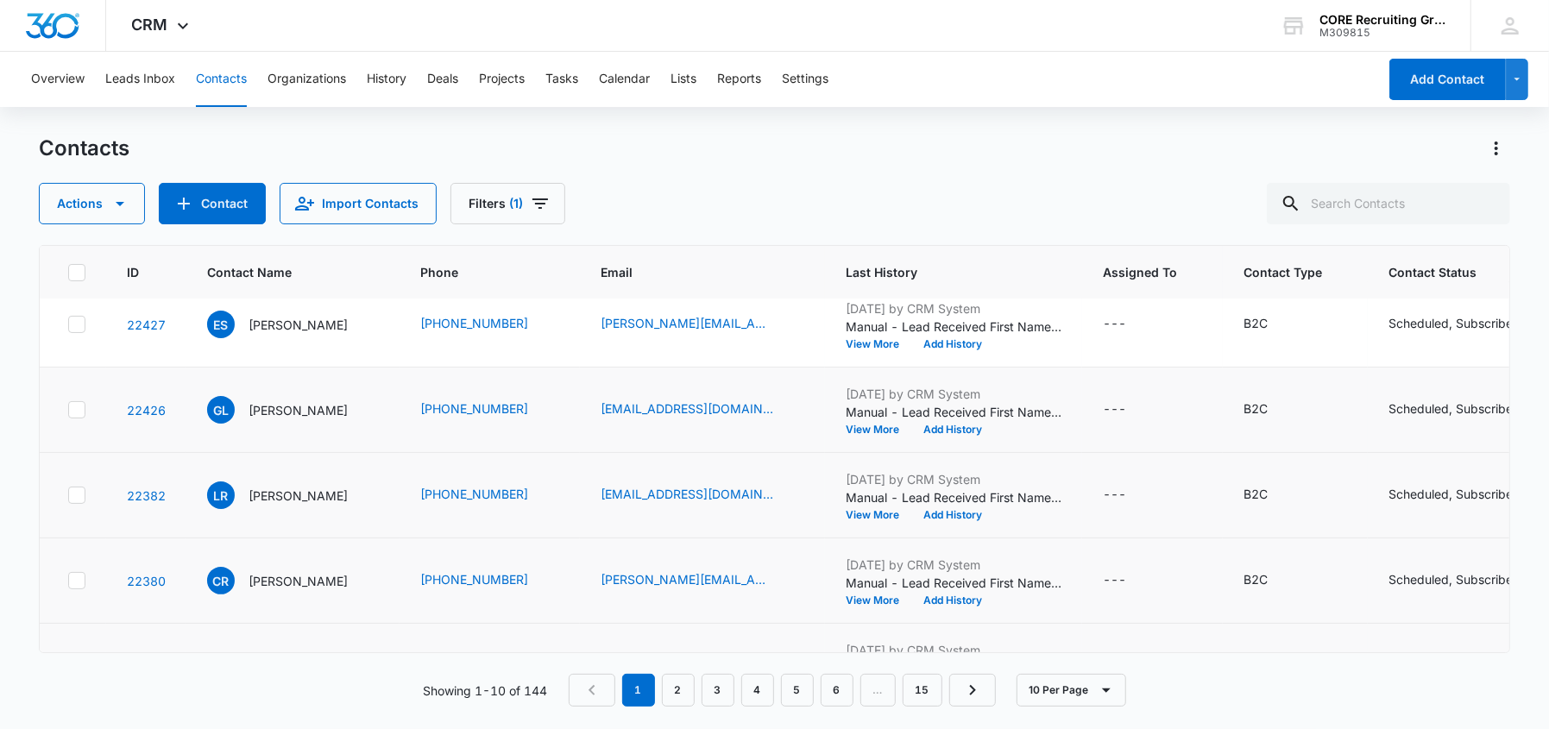
scroll to position [0, 0]
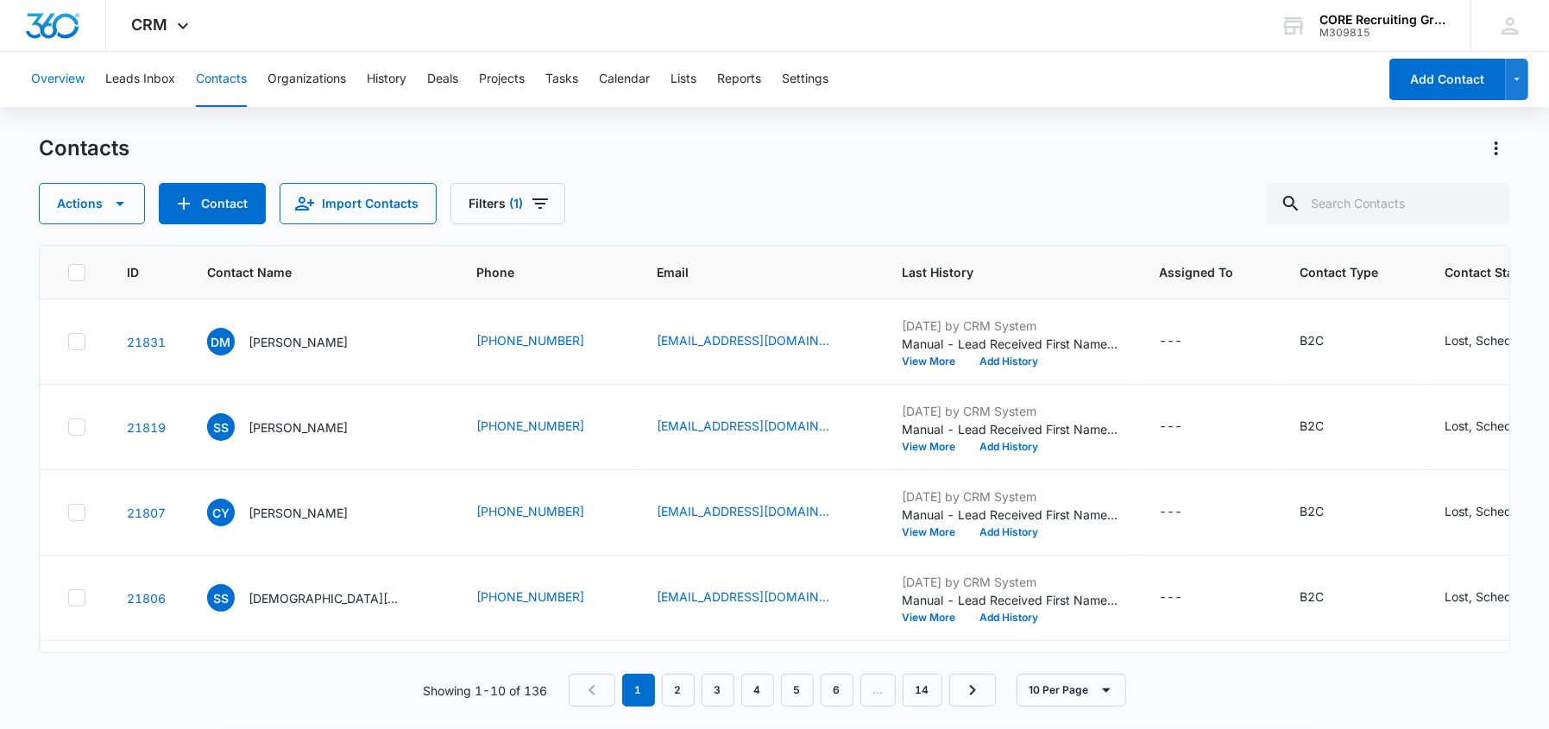
click at [62, 74] on button "Overview" at bounding box center [58, 79] width 54 height 55
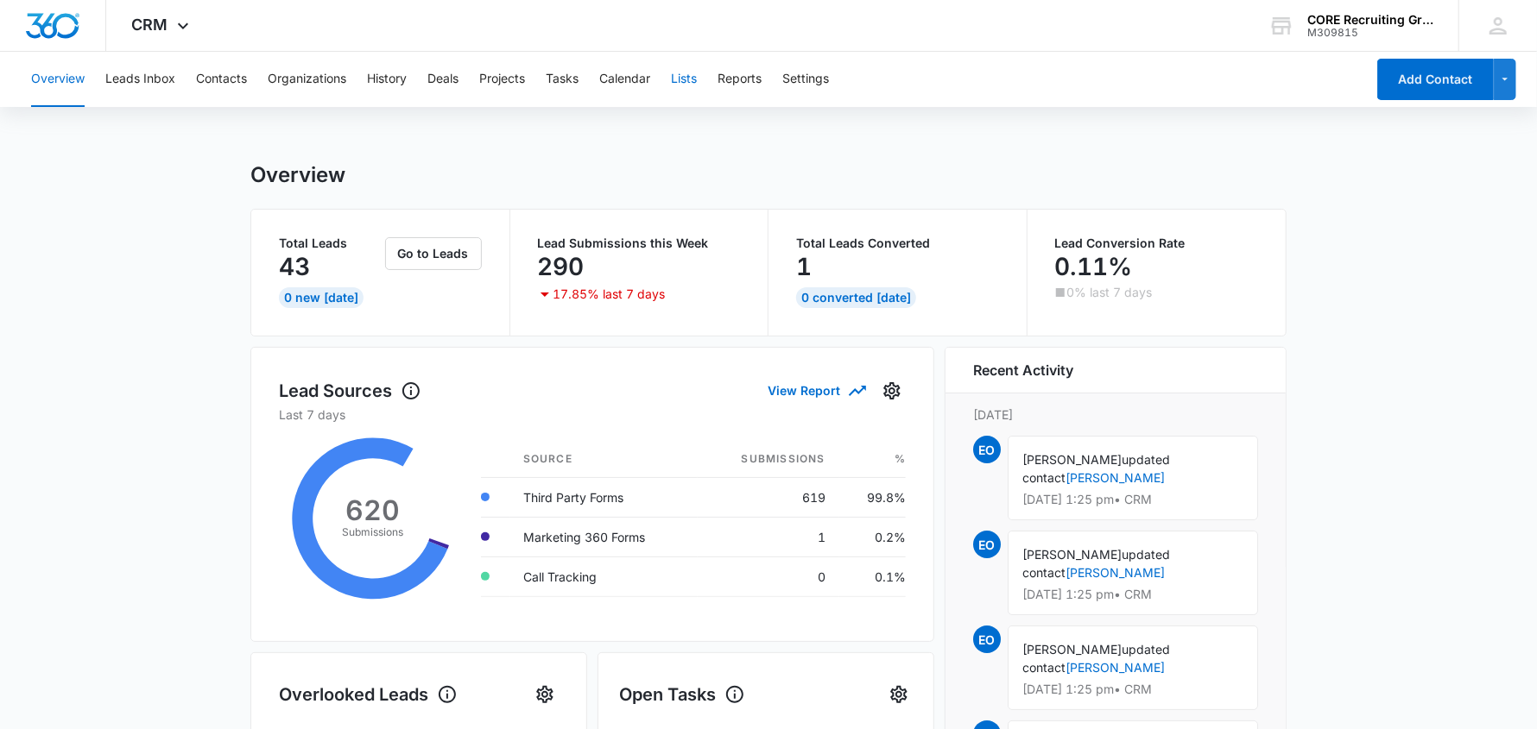
click at [691, 77] on button "Lists" at bounding box center [684, 79] width 26 height 55
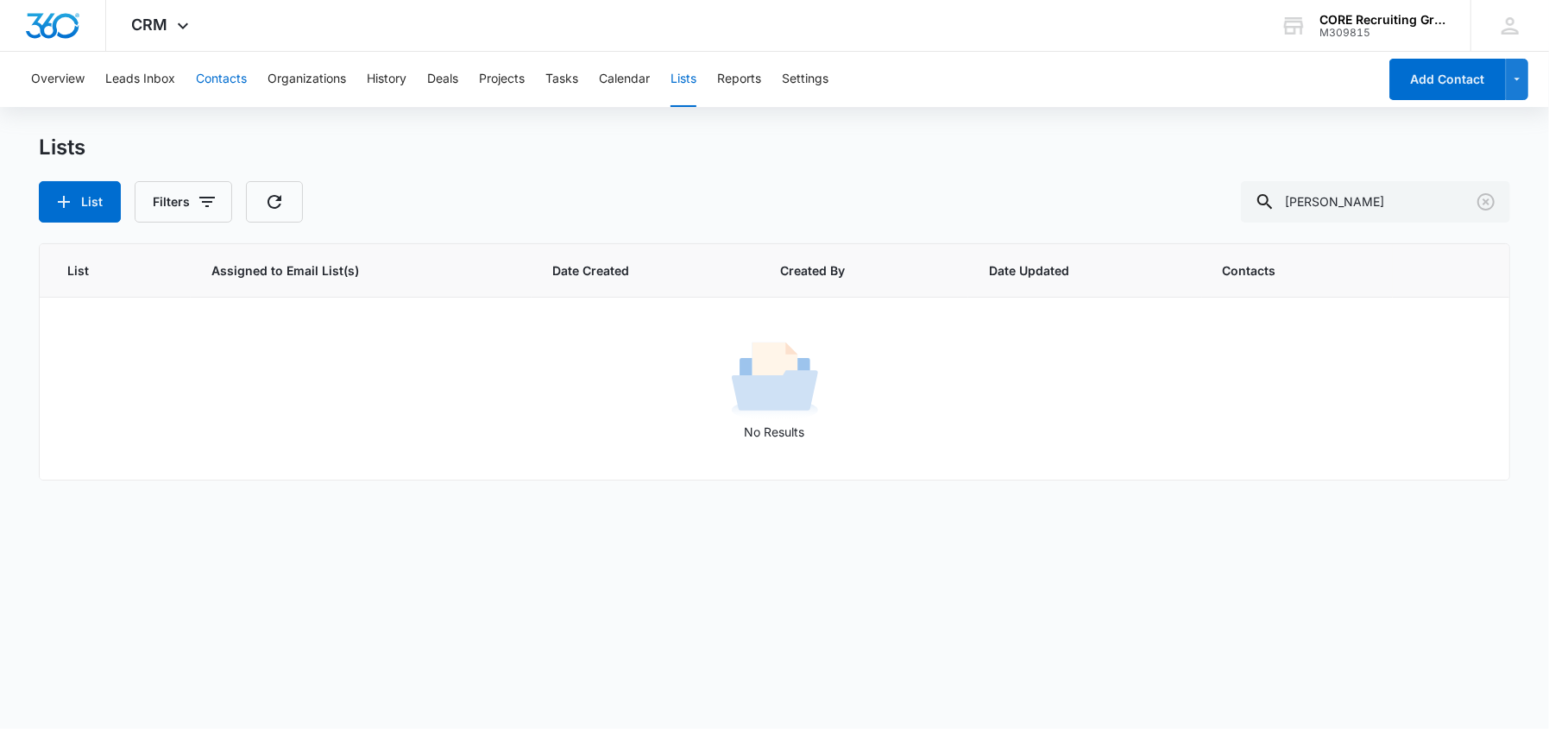
click at [225, 79] on button "Contacts" at bounding box center [221, 79] width 51 height 55
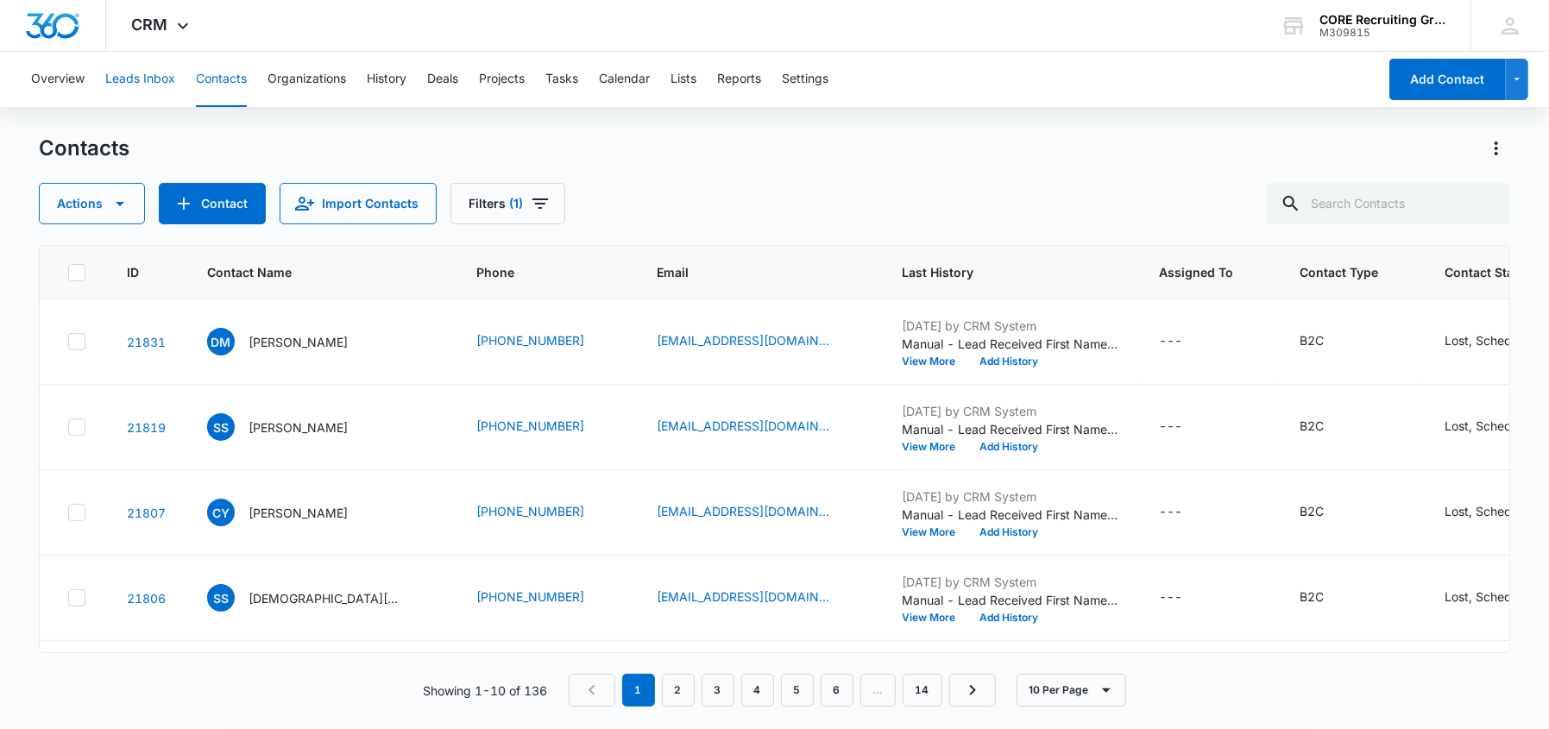
click at [128, 82] on button "Leads Inbox" at bounding box center [140, 79] width 70 height 55
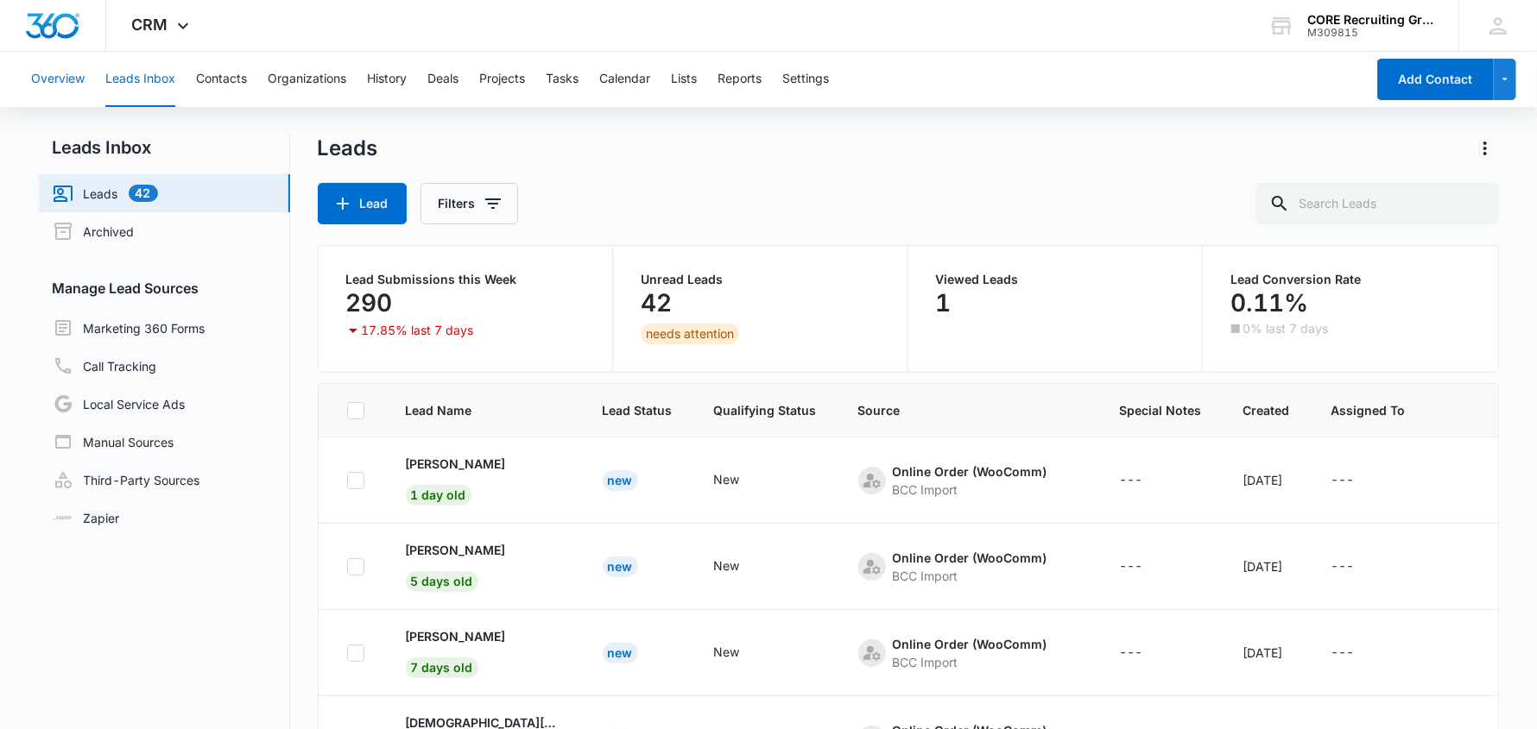
click at [46, 74] on button "Overview" at bounding box center [58, 79] width 54 height 55
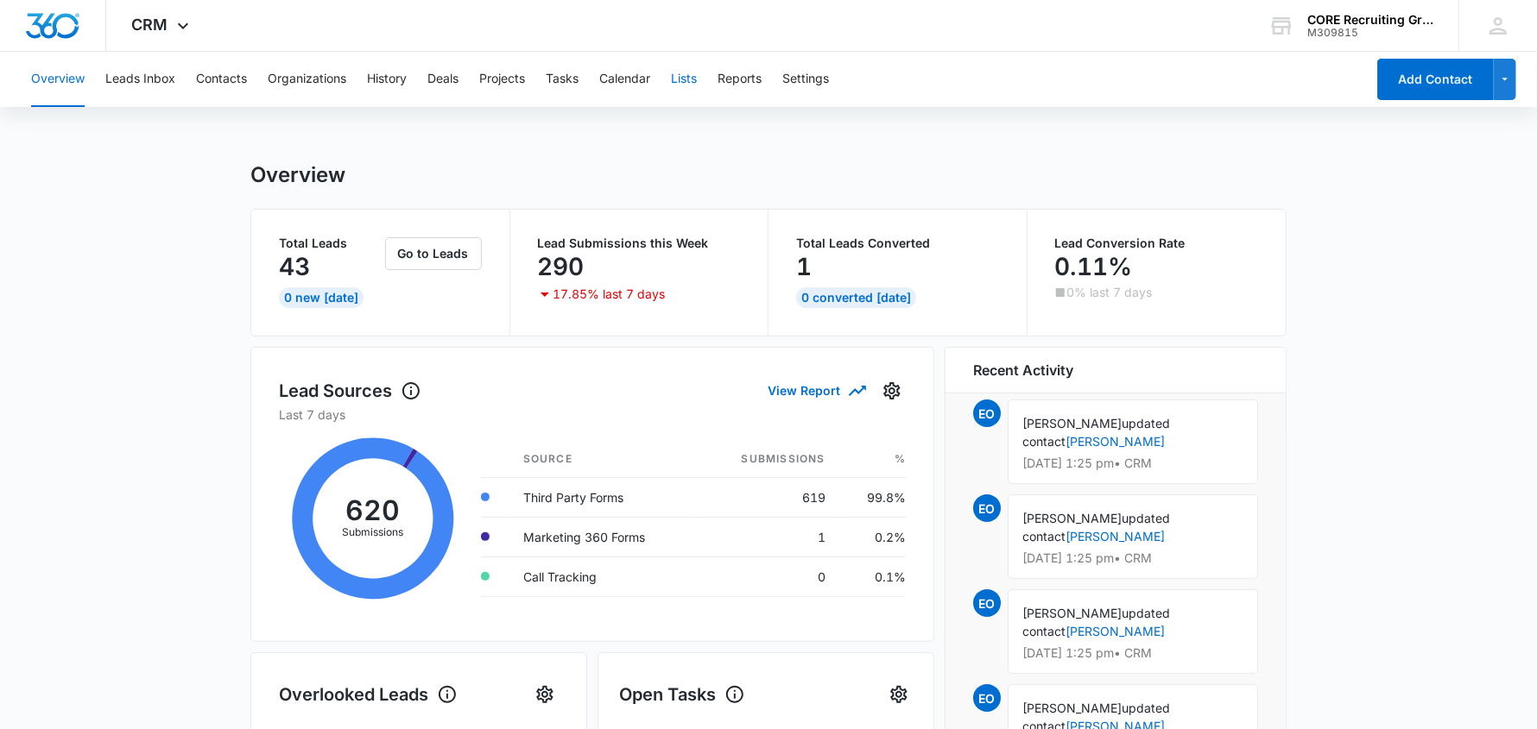
click at [688, 71] on button "Lists" at bounding box center [684, 79] width 26 height 55
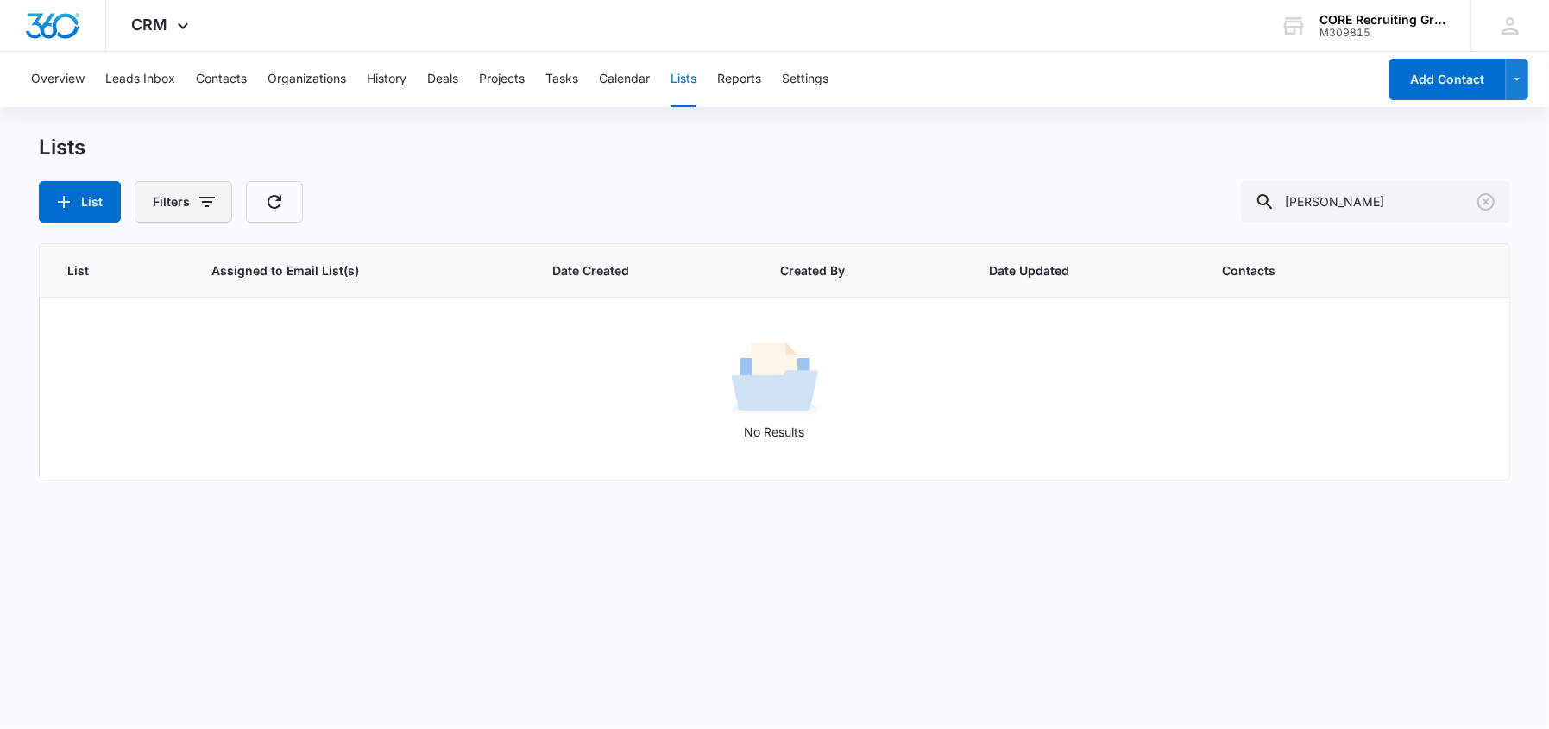
click at [193, 204] on button "Filters" at bounding box center [184, 201] width 98 height 41
click at [484, 253] on th "Assigned to Email List(s)" at bounding box center [361, 271] width 341 height 54
click at [283, 73] on button "Organizations" at bounding box center [307, 79] width 79 height 55
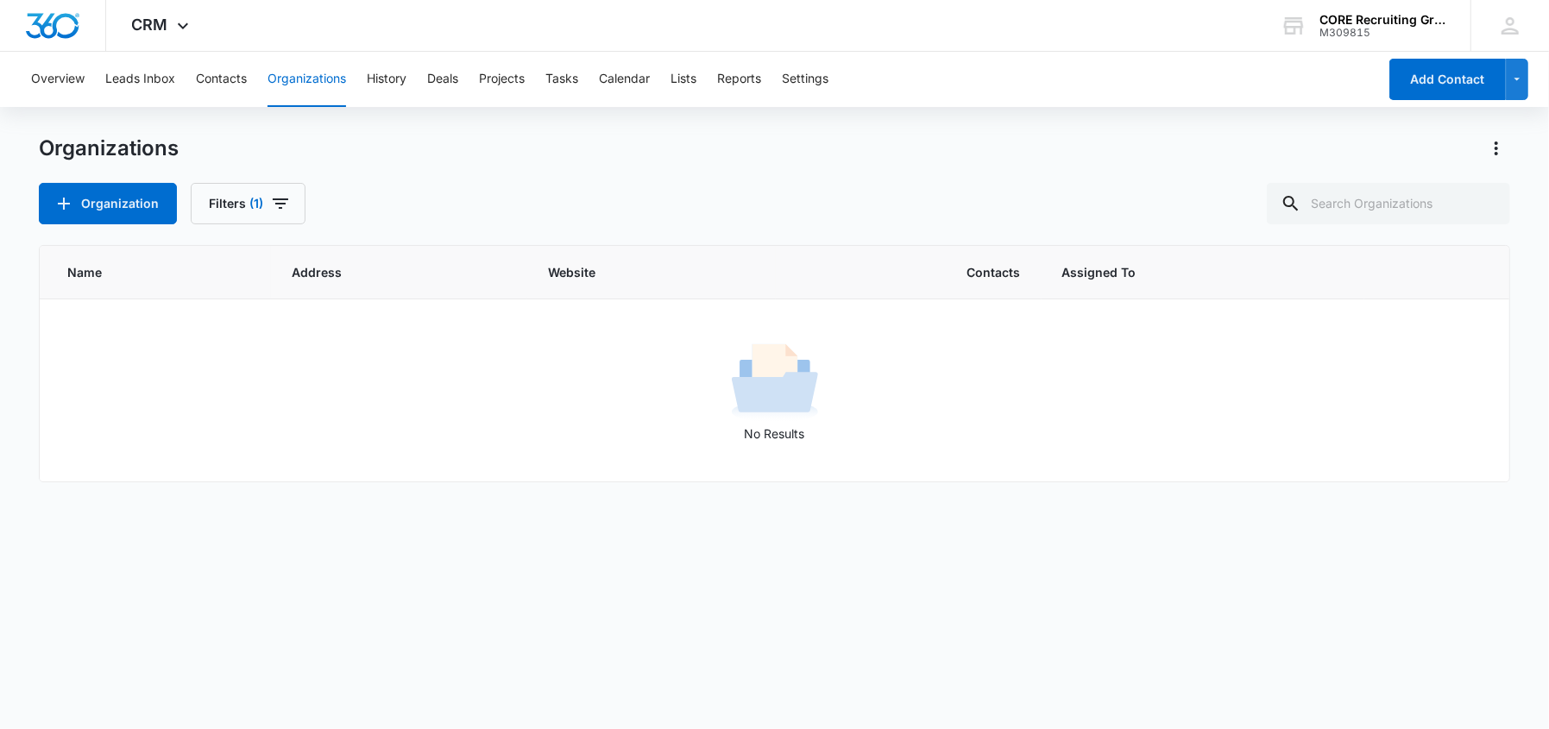
click at [362, 79] on div "Overview Leads Inbox Contacts Organizations History Deals Projects Tasks Calend…" at bounding box center [699, 79] width 1357 height 55
click at [39, 73] on button "Overview" at bounding box center [58, 79] width 54 height 55
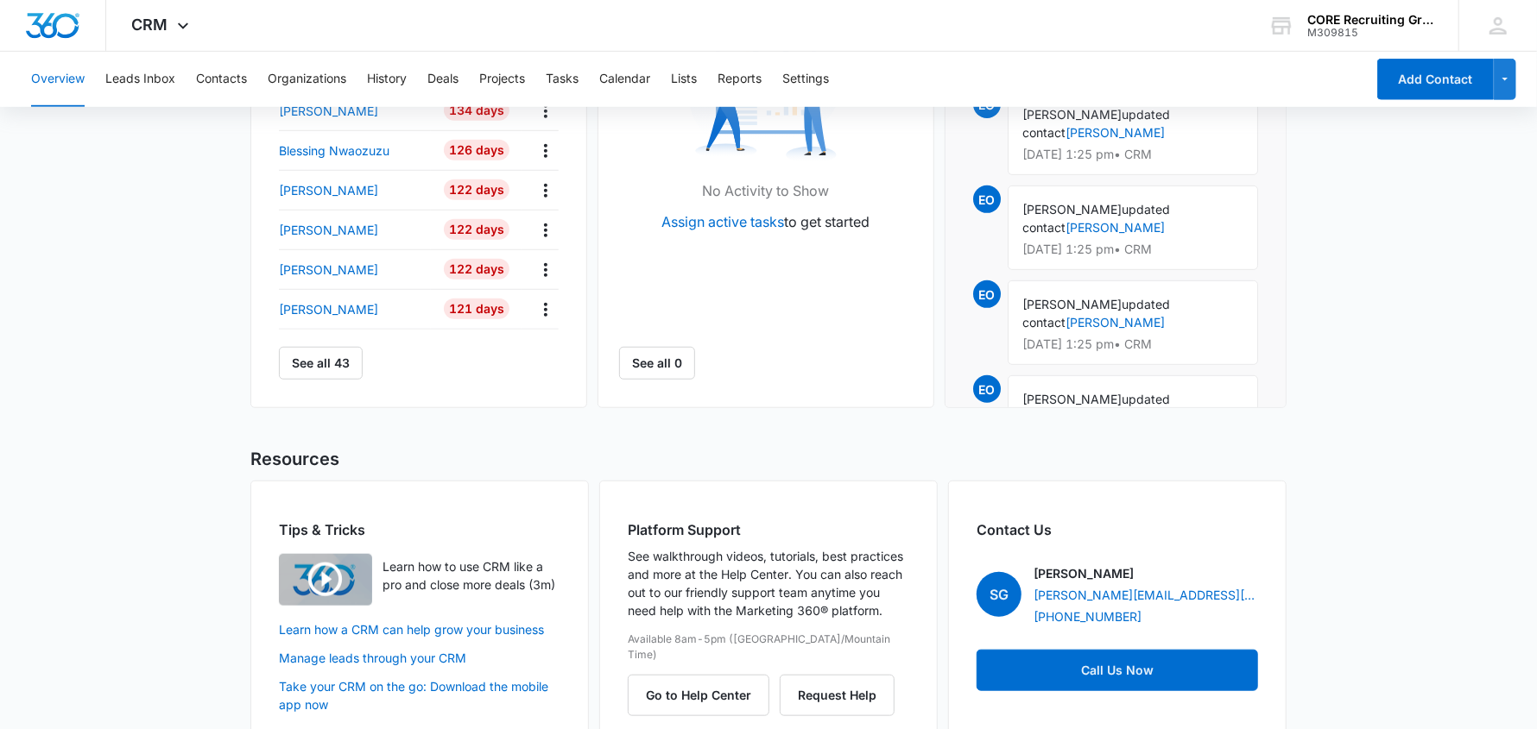
scroll to position [758, 0]
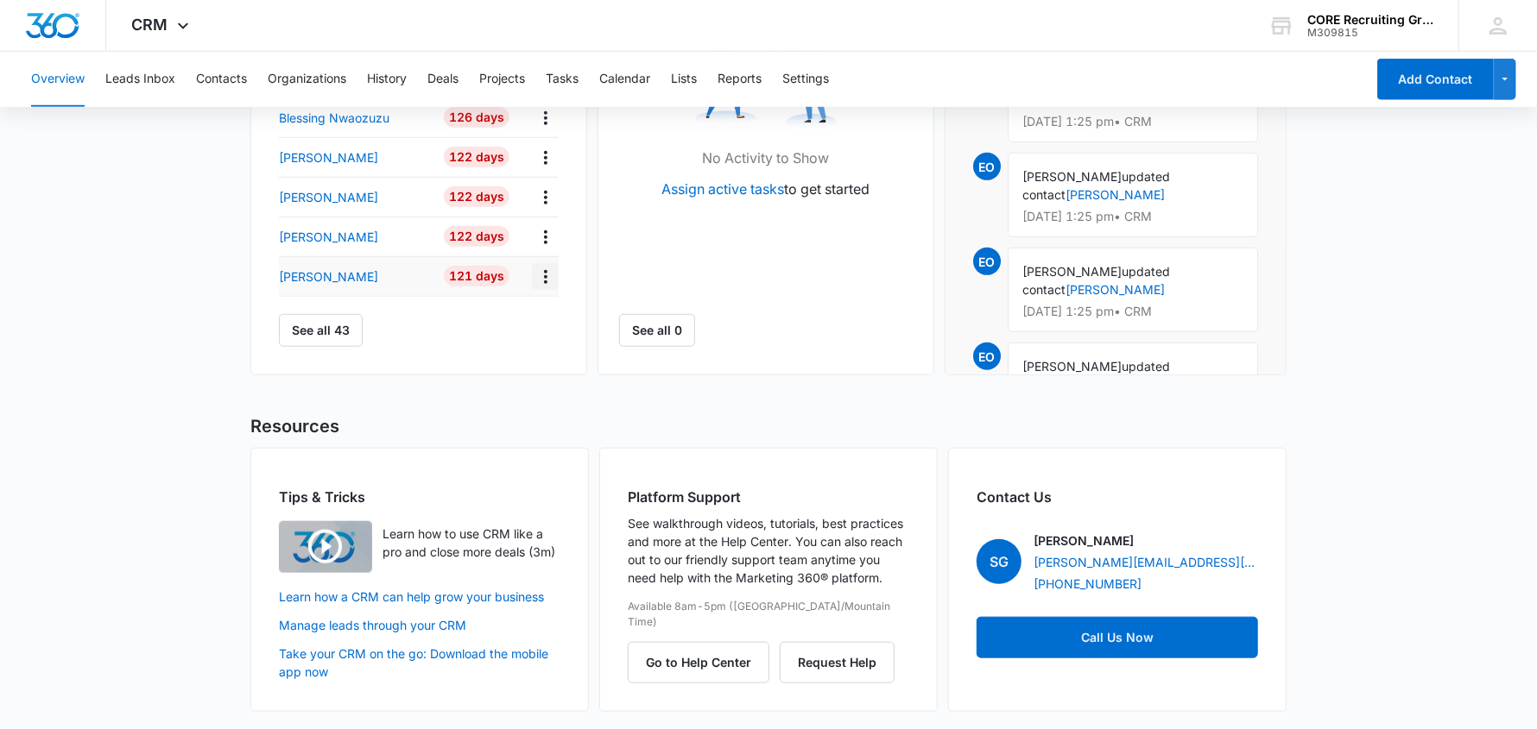
click at [546, 277] on icon "Actions" at bounding box center [545, 277] width 21 height 21
click at [447, 413] on h2 "Resources" at bounding box center [768, 426] width 1036 height 26
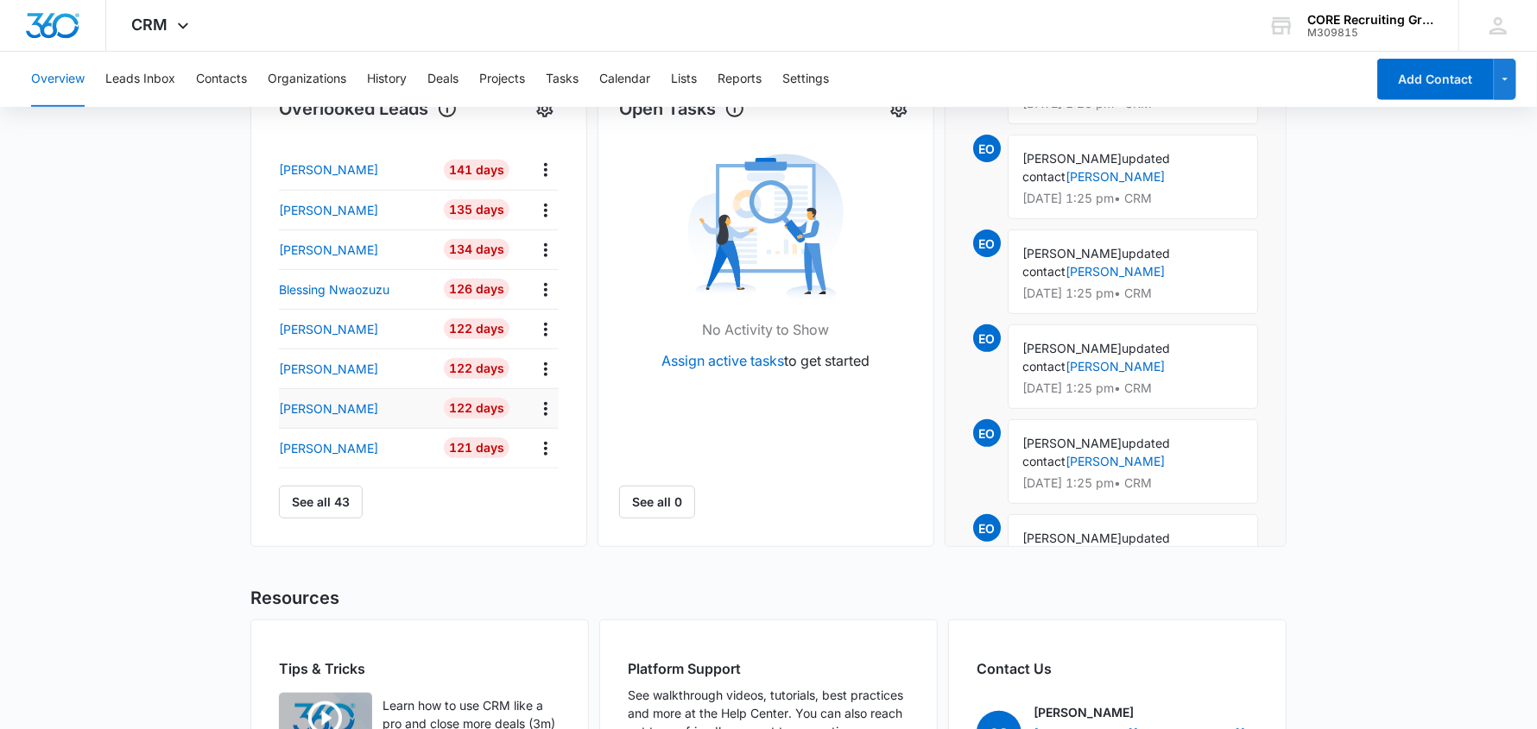
scroll to position [585, 0]
click at [311, 453] on p "[PERSON_NAME]" at bounding box center [328, 449] width 99 height 18
